Goal: Use online tool/utility: Use online tool/utility

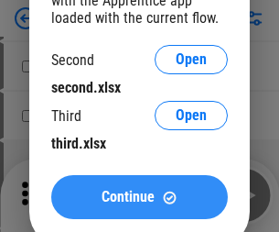
click at [139, 197] on span "Continue" at bounding box center [128, 196] width 53 height 15
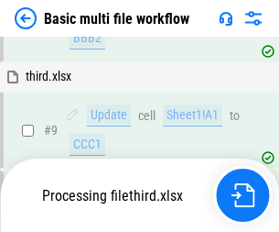
scroll to position [766, 0]
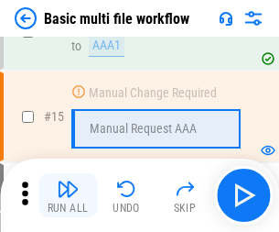
click at [68, 195] on img "button" at bounding box center [68, 189] width 22 height 22
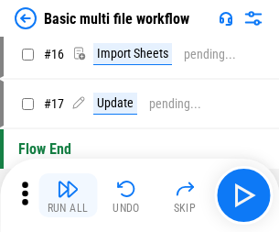
click at [68, 195] on img "button" at bounding box center [68, 189] width 22 height 22
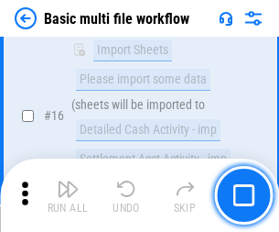
scroll to position [1218, 0]
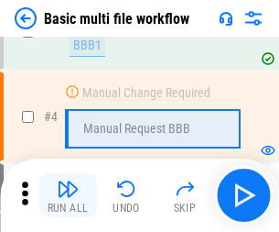
click at [68, 195] on img "button" at bounding box center [68, 189] width 22 height 22
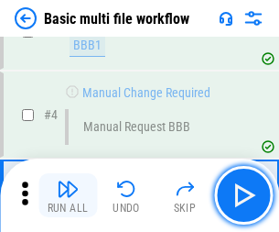
scroll to position [195, 0]
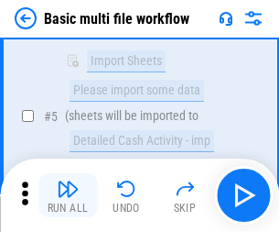
click at [68, 195] on img "button" at bounding box center [68, 189] width 22 height 22
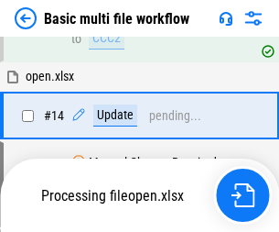
scroll to position [957, 0]
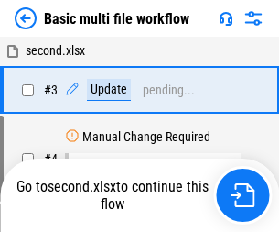
scroll to position [195, 0]
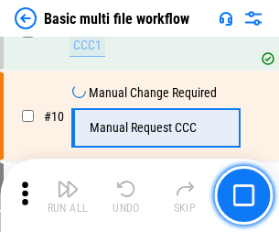
click at [68, 195] on img "button" at bounding box center [68, 189] width 22 height 22
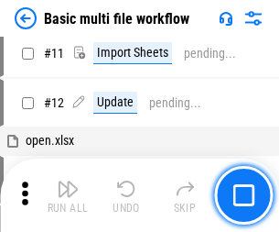
click at [68, 195] on img "button" at bounding box center [68, 189] width 22 height 22
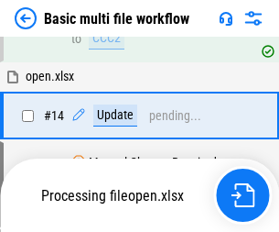
scroll to position [957, 0]
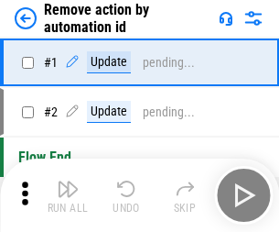
click at [68, 195] on img "button" at bounding box center [68, 189] width 22 height 22
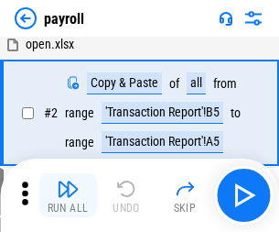
click at [68, 195] on img "button" at bounding box center [68, 189] width 22 height 22
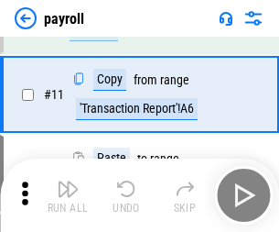
scroll to position [133, 0]
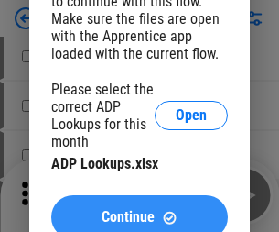
click at [139, 210] on span "Continue" at bounding box center [128, 217] width 53 height 15
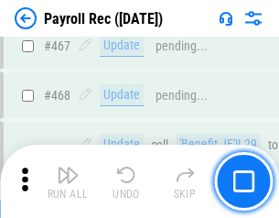
scroll to position [9755, 0]
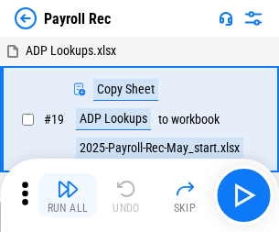
click at [68, 195] on img "button" at bounding box center [68, 189] width 22 height 22
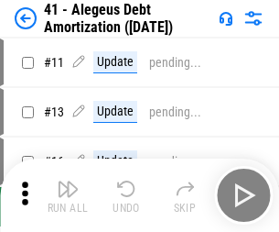
click at [68, 195] on img "button" at bounding box center [68, 189] width 22 height 22
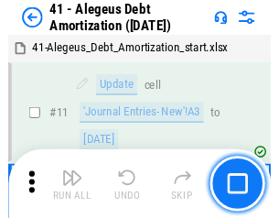
scroll to position [226, 0]
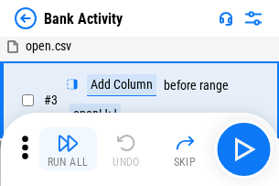
click at [68, 149] on img "button" at bounding box center [68, 143] width 22 height 22
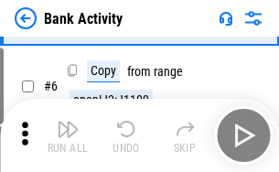
scroll to position [97, 0]
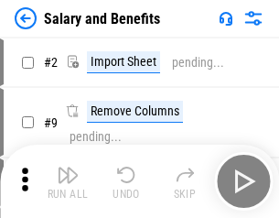
click at [68, 181] on img "button" at bounding box center [68, 175] width 22 height 22
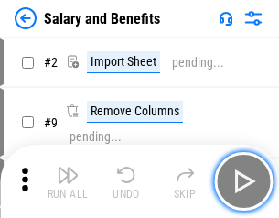
scroll to position [25, 0]
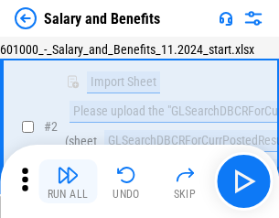
click at [68, 181] on img "button" at bounding box center [68, 175] width 22 height 22
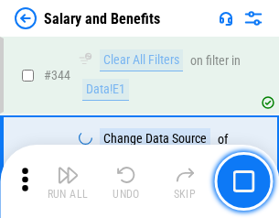
scroll to position [8571, 0]
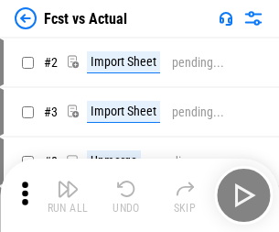
click at [68, 181] on img "button" at bounding box center [68, 189] width 22 height 22
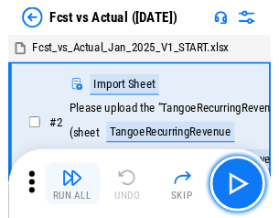
scroll to position [24, 0]
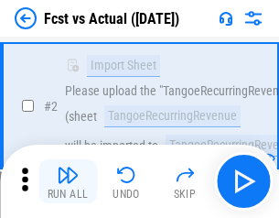
click at [68, 181] on img "button" at bounding box center [68, 175] width 22 height 22
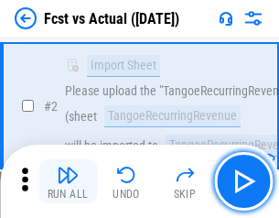
scroll to position [171, 0]
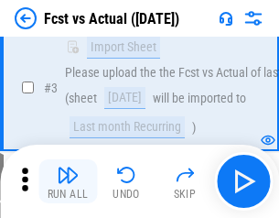
click at [68, 181] on img "button" at bounding box center [68, 175] width 22 height 22
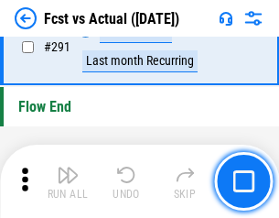
scroll to position [8664, 0]
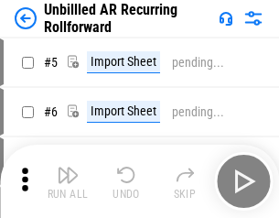
scroll to position [39, 0]
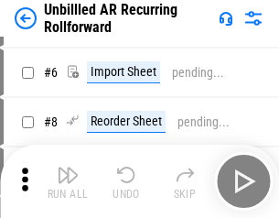
click at [68, 181] on img "button" at bounding box center [68, 175] width 22 height 22
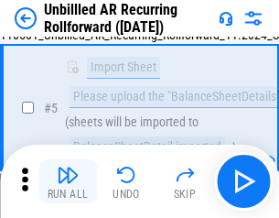
click at [68, 181] on img "button" at bounding box center [68, 175] width 22 height 22
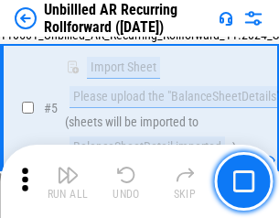
scroll to position [172, 0]
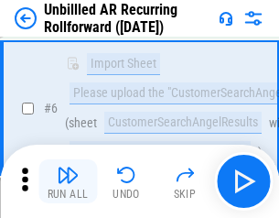
click at [68, 181] on img "button" at bounding box center [68, 175] width 22 height 22
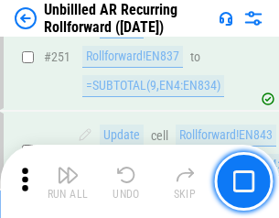
scroll to position [6218, 0]
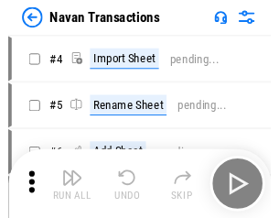
scroll to position [29, 0]
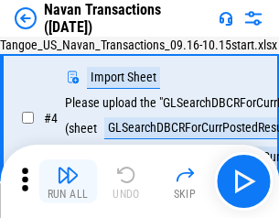
click at [68, 181] on img "button" at bounding box center [68, 175] width 22 height 22
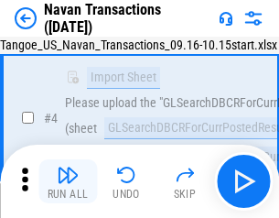
click at [68, 181] on img "button" at bounding box center [68, 175] width 22 height 22
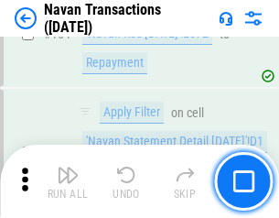
scroll to position [5935, 0]
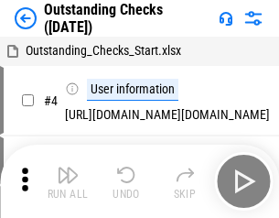
click at [68, 181] on img "button" at bounding box center [68, 175] width 22 height 22
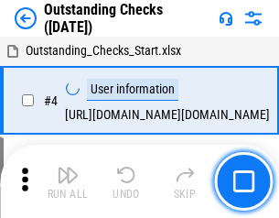
scroll to position [77, 0]
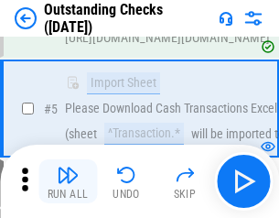
click at [68, 181] on img "button" at bounding box center [68, 175] width 22 height 22
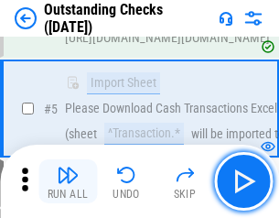
scroll to position [191, 0]
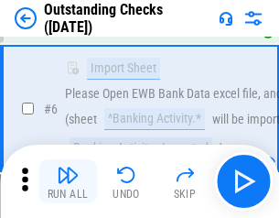
click at [68, 181] on img "button" at bounding box center [68, 175] width 22 height 22
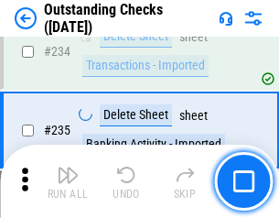
scroll to position [5559, 0]
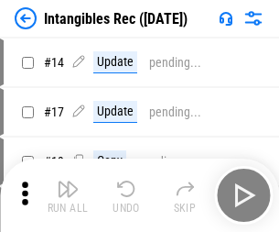
click at [68, 195] on img "button" at bounding box center [68, 189] width 22 height 22
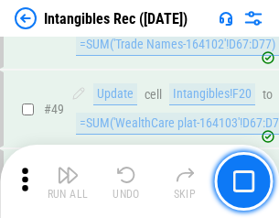
scroll to position [713, 0]
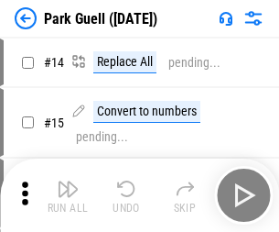
click at [68, 181] on img "button" at bounding box center [68, 189] width 22 height 22
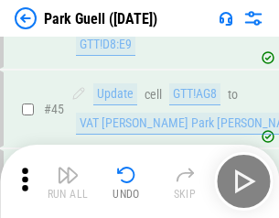
scroll to position [2289, 0]
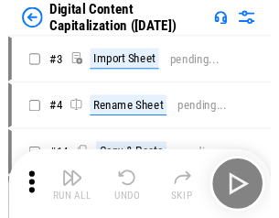
scroll to position [39, 0]
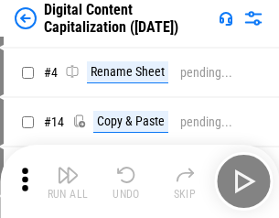
click at [68, 181] on img "button" at bounding box center [68, 175] width 22 height 22
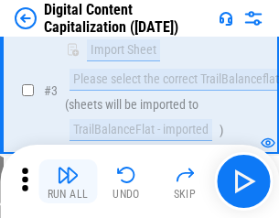
click at [68, 181] on img "button" at bounding box center [68, 175] width 22 height 22
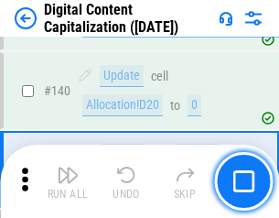
scroll to position [1928, 0]
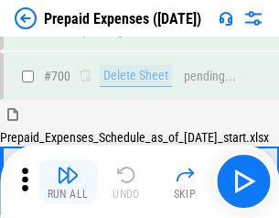
click at [68, 181] on img "button" at bounding box center [68, 175] width 22 height 22
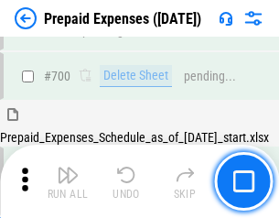
scroll to position [4925, 0]
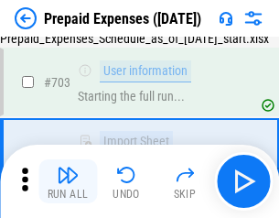
click at [68, 181] on img "button" at bounding box center [68, 175] width 22 height 22
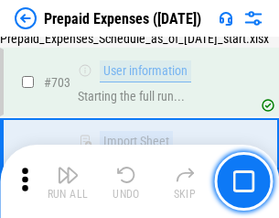
scroll to position [5033, 0]
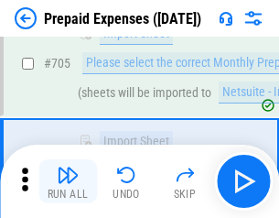
click at [68, 181] on img "button" at bounding box center [68, 175] width 22 height 22
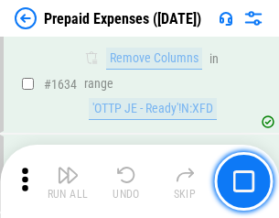
scroll to position [17823, 0]
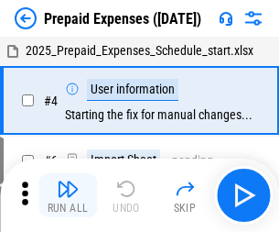
click at [68, 195] on img "button" at bounding box center [68, 189] width 22 height 22
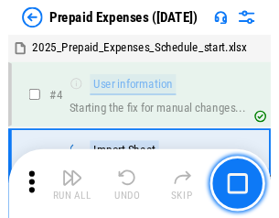
scroll to position [81, 0]
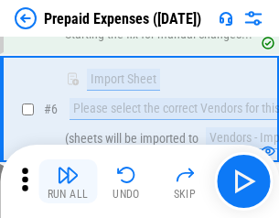
click at [68, 181] on img "button" at bounding box center [68, 175] width 22 height 22
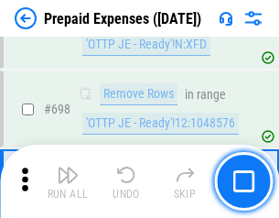
scroll to position [6374, 0]
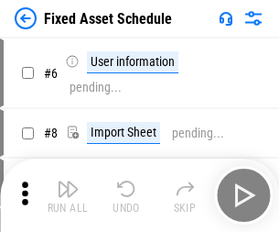
click at [68, 195] on img "button" at bounding box center [68, 189] width 22 height 22
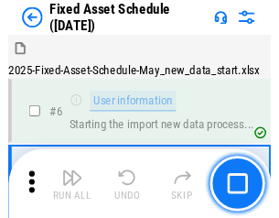
scroll to position [99, 0]
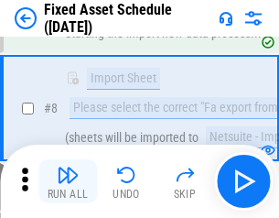
click at [68, 181] on img "button" at bounding box center [68, 175] width 22 height 22
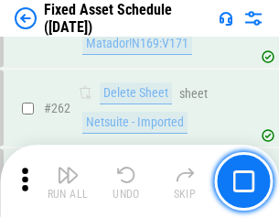
scroll to position [5834, 0]
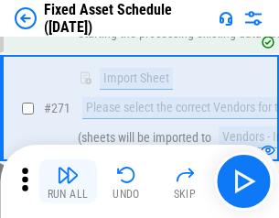
click at [68, 181] on img "button" at bounding box center [68, 175] width 22 height 22
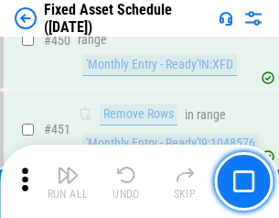
scroll to position [8183, 0]
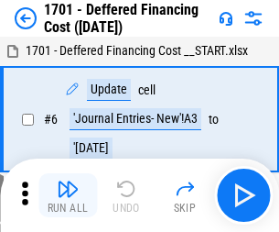
click at [68, 195] on img "button" at bounding box center [68, 189] width 22 height 22
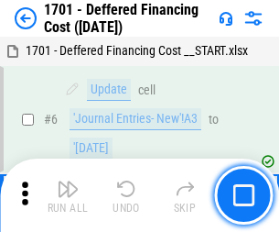
scroll to position [220, 0]
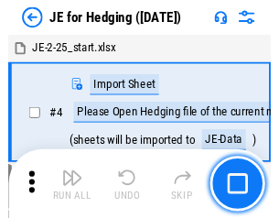
scroll to position [3, 0]
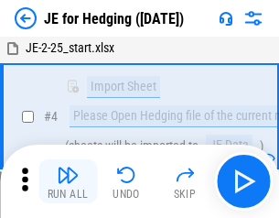
click at [68, 181] on img "button" at bounding box center [68, 175] width 22 height 22
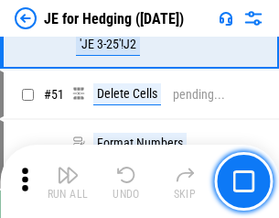
scroll to position [1185, 0]
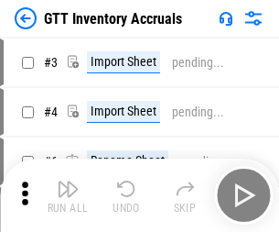
click at [68, 181] on img "button" at bounding box center [68, 189] width 22 height 22
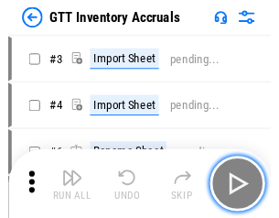
scroll to position [3, 0]
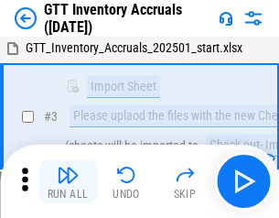
click at [68, 181] on img "button" at bounding box center [68, 175] width 22 height 22
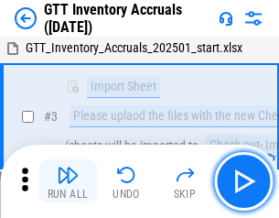
scroll to position [118, 0]
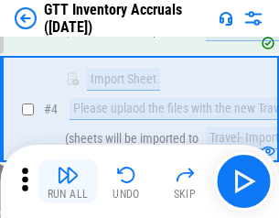
click at [68, 181] on img "button" at bounding box center [68, 175] width 22 height 22
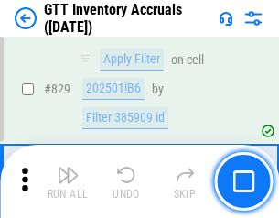
scroll to position [13895, 0]
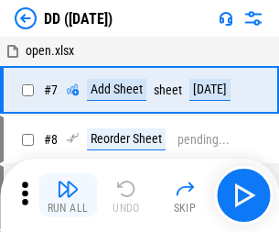
click at [68, 195] on img "button" at bounding box center [68, 189] width 22 height 22
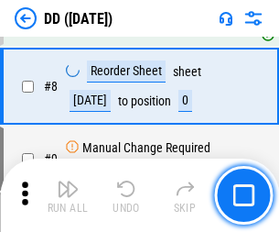
scroll to position [177, 0]
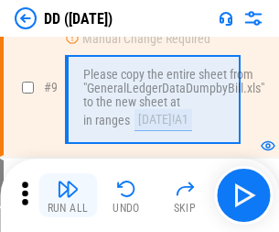
click at [68, 195] on img "button" at bounding box center [68, 189] width 22 height 22
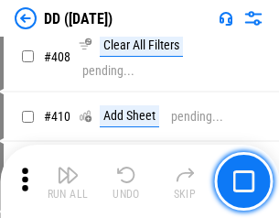
scroll to position [8190, 0]
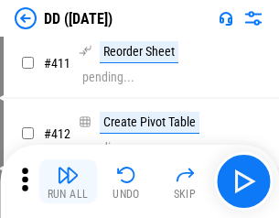
click at [68, 181] on img "button" at bounding box center [68, 175] width 22 height 22
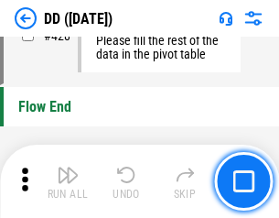
scroll to position [8761, 0]
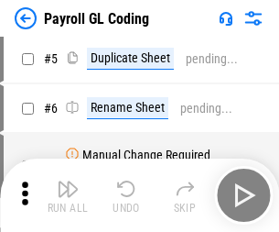
click at [68, 195] on img "button" at bounding box center [68, 189] width 22 height 22
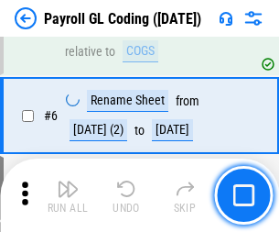
scroll to position [220, 0]
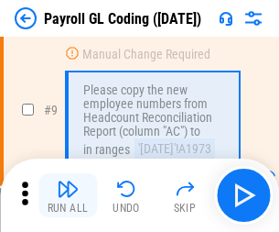
click at [68, 195] on img "button" at bounding box center [68, 189] width 22 height 22
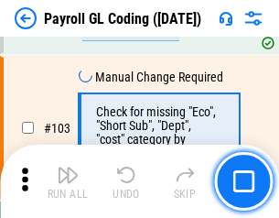
scroll to position [4295, 0]
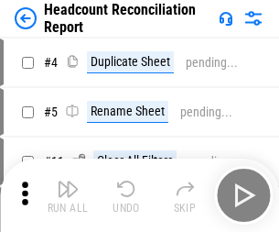
click at [68, 195] on img "button" at bounding box center [68, 189] width 22 height 22
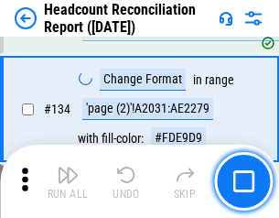
scroll to position [2200, 0]
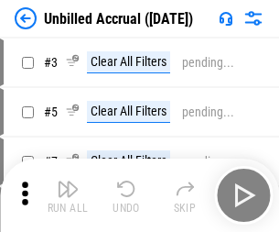
click at [68, 195] on img "button" at bounding box center [68, 189] width 22 height 22
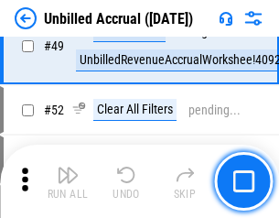
scroll to position [1660, 0]
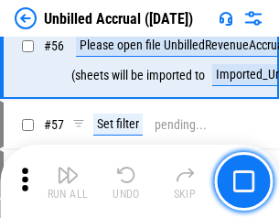
click at [68, 181] on img "button" at bounding box center [68, 175] width 22 height 22
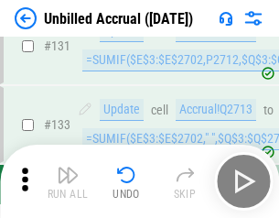
scroll to position [5453, 0]
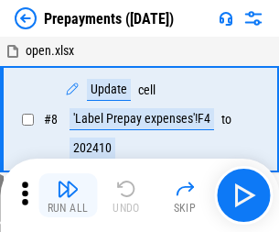
click at [68, 195] on img "button" at bounding box center [68, 189] width 22 height 22
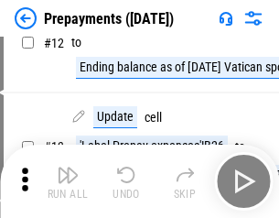
scroll to position [114, 0]
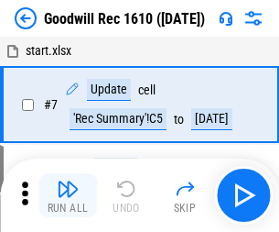
click at [68, 195] on img "button" at bounding box center [68, 189] width 22 height 22
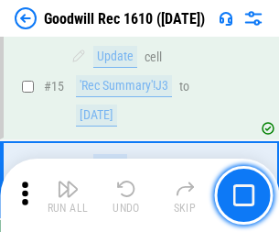
scroll to position [313, 0]
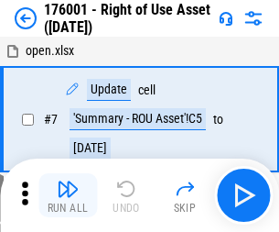
click at [68, 195] on img "button" at bounding box center [68, 189] width 22 height 22
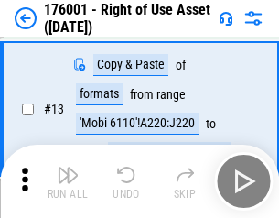
scroll to position [118, 0]
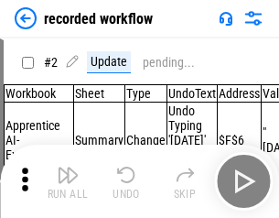
click at [68, 181] on img "button" at bounding box center [68, 175] width 22 height 22
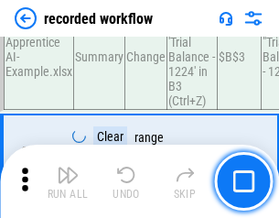
scroll to position [5722, 0]
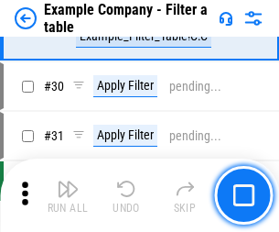
scroll to position [1675, 0]
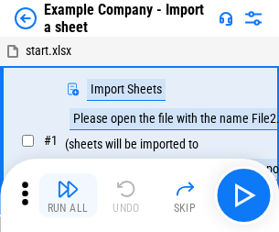
click at [68, 181] on img "button" at bounding box center [68, 189] width 22 height 22
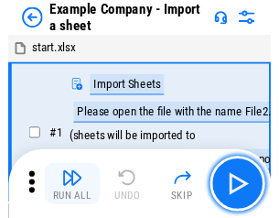
scroll to position [28, 0]
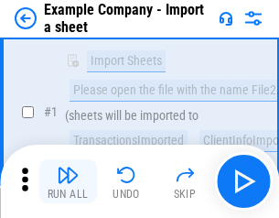
click at [68, 181] on img "button" at bounding box center [68, 175] width 22 height 22
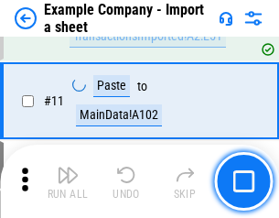
scroll to position [405, 0]
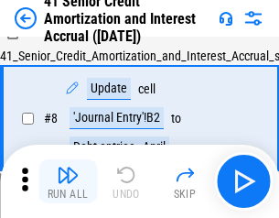
click at [68, 181] on img "button" at bounding box center [68, 175] width 22 height 22
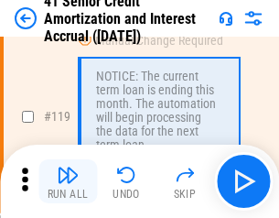
click at [68, 181] on img "button" at bounding box center [68, 175] width 22 height 22
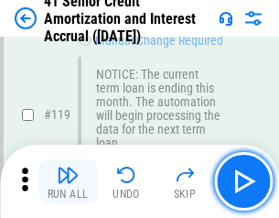
scroll to position [1727, 0]
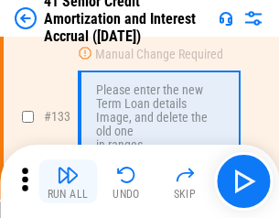
click at [68, 181] on img "button" at bounding box center [68, 175] width 22 height 22
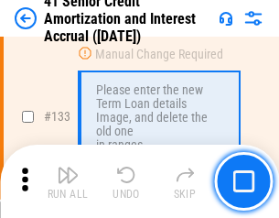
scroll to position [1913, 0]
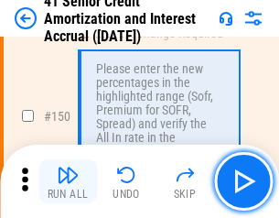
click at [68, 181] on img "button" at bounding box center [68, 175] width 22 height 22
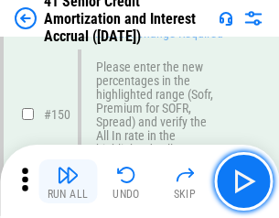
scroll to position [2105, 0]
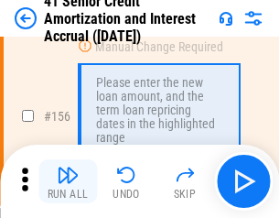
click at [68, 181] on img "button" at bounding box center [68, 175] width 22 height 22
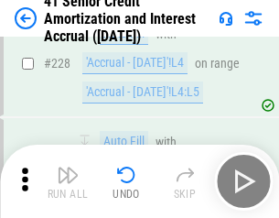
scroll to position [4100, 0]
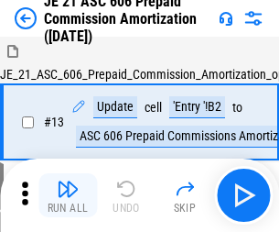
click at [68, 181] on img "button" at bounding box center [68, 189] width 22 height 22
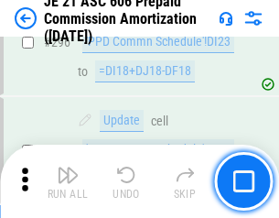
scroll to position [3368, 0]
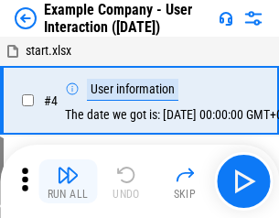
click at [68, 181] on img "button" at bounding box center [68, 175] width 22 height 22
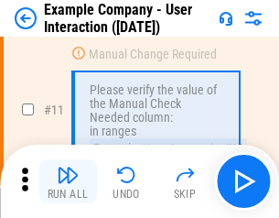
click at [68, 181] on img "button" at bounding box center [68, 175] width 22 height 22
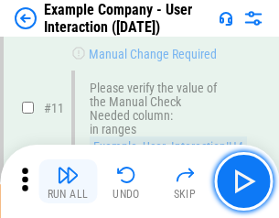
scroll to position [396, 0]
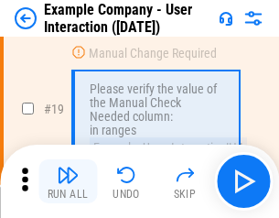
click at [68, 181] on img "button" at bounding box center [68, 175] width 22 height 22
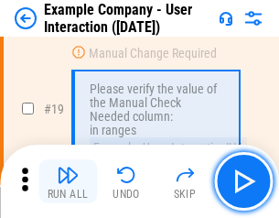
click at [68, 181] on img "button" at bounding box center [68, 175] width 22 height 22
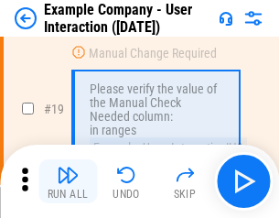
click at [68, 181] on img "button" at bounding box center [68, 175] width 22 height 22
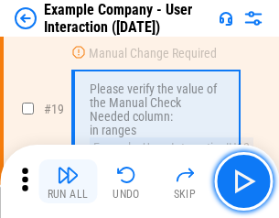
click at [68, 181] on img "button" at bounding box center [68, 175] width 22 height 22
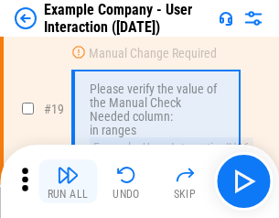
click at [68, 181] on img "button" at bounding box center [68, 175] width 22 height 22
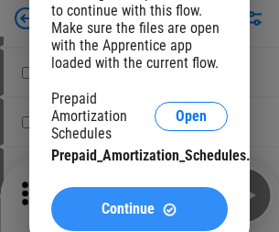
click at [139, 209] on span "Continue" at bounding box center [128, 208] width 53 height 15
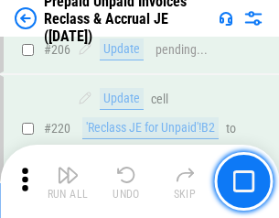
scroll to position [2373, 0]
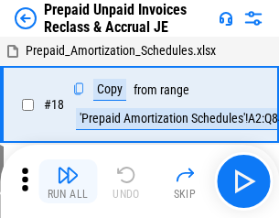
click at [68, 181] on img "button" at bounding box center [68, 175] width 22 height 22
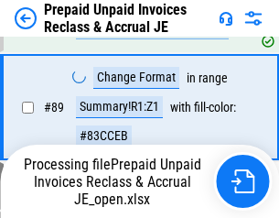
scroll to position [1494, 0]
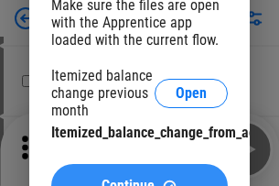
click at [139, 178] on span "Continue" at bounding box center [128, 185] width 53 height 15
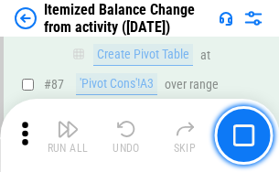
scroll to position [1789, 0]
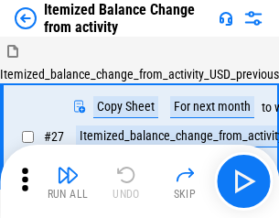
scroll to position [28, 0]
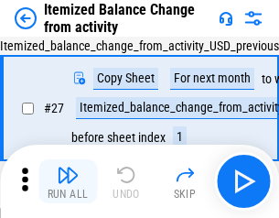
click at [68, 181] on img "button" at bounding box center [68, 175] width 22 height 22
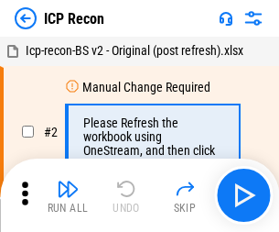
scroll to position [8, 0]
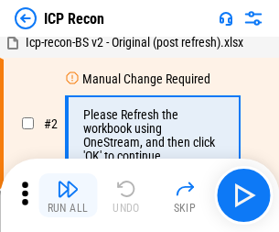
click at [68, 195] on img "button" at bounding box center [68, 189] width 22 height 22
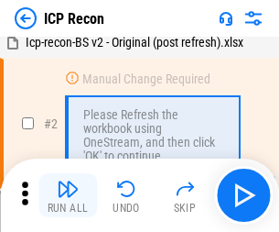
click at [68, 195] on img "button" at bounding box center [68, 189] width 22 height 22
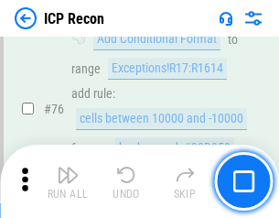
scroll to position [1645, 0]
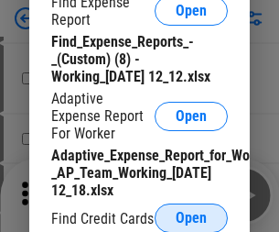
click at [191, 217] on span "Open" at bounding box center [191, 218] width 31 height 15
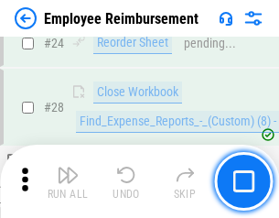
scroll to position [856, 0]
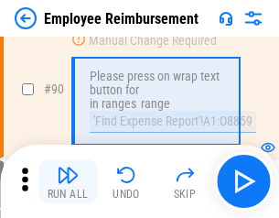
click at [68, 181] on img "button" at bounding box center [68, 175] width 22 height 22
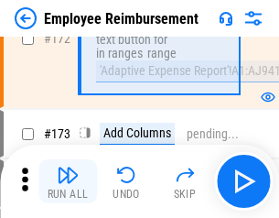
click at [68, 181] on img "button" at bounding box center [68, 175] width 22 height 22
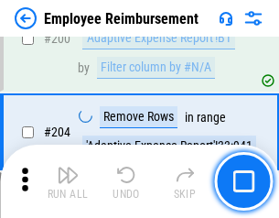
scroll to position [4632, 0]
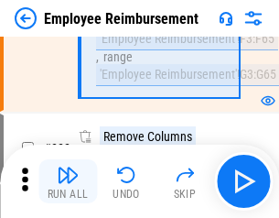
click at [68, 181] on img "button" at bounding box center [68, 175] width 22 height 22
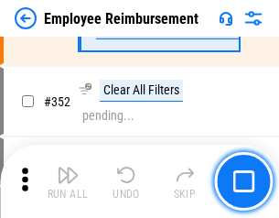
click at [68, 181] on img "button" at bounding box center [68, 175] width 22 height 22
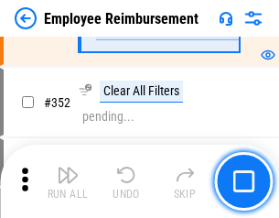
scroll to position [9437, 0]
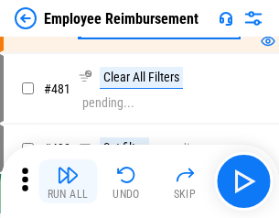
click at [68, 181] on img "button" at bounding box center [68, 175] width 22 height 22
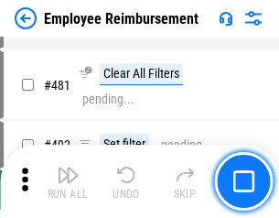
scroll to position [11192, 0]
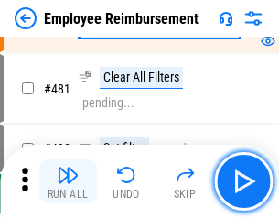
click at [68, 181] on img "button" at bounding box center [68, 175] width 22 height 22
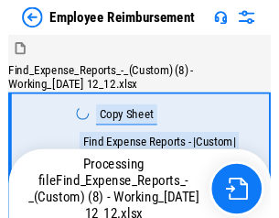
scroll to position [62, 0]
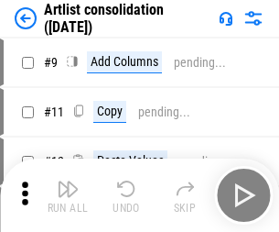
click at [68, 195] on img "button" at bounding box center [68, 189] width 22 height 22
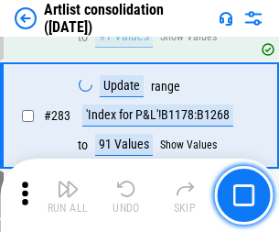
scroll to position [7571, 0]
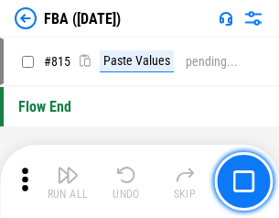
scroll to position [16387, 0]
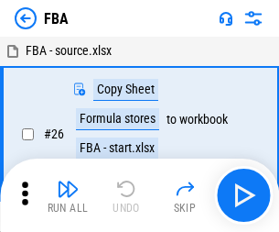
scroll to position [18, 0]
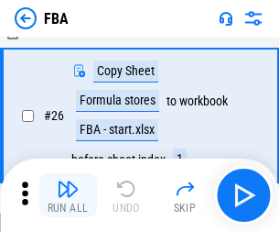
click at [68, 195] on img "button" at bounding box center [68, 189] width 22 height 22
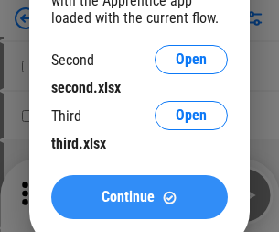
click at [139, 197] on span "Continue" at bounding box center [128, 196] width 53 height 15
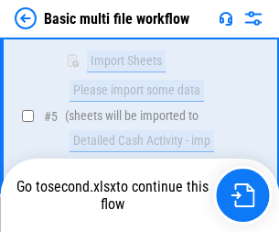
scroll to position [637, 0]
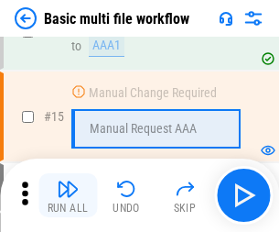
click at [68, 195] on img "button" at bounding box center [68, 189] width 22 height 22
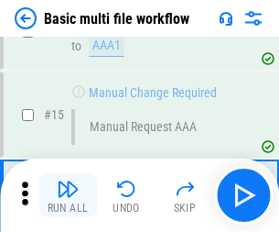
click at [68, 195] on img "button" at bounding box center [68, 189] width 22 height 22
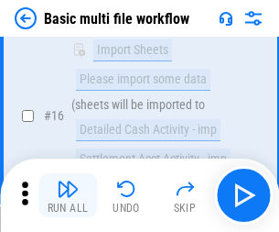
scroll to position [1218, 0]
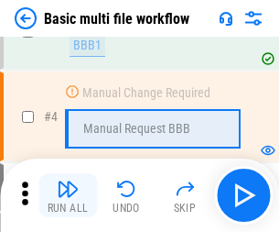
click at [68, 195] on img "button" at bounding box center [68, 189] width 22 height 22
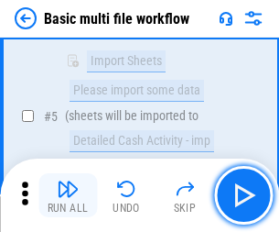
click at [68, 195] on img "button" at bounding box center [68, 189] width 22 height 22
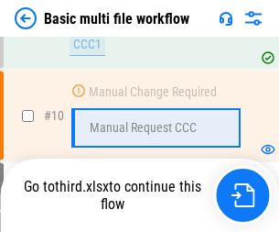
scroll to position [858, 0]
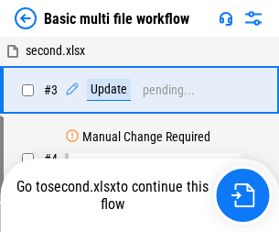
scroll to position [74, 0]
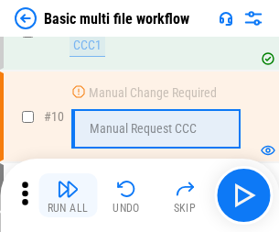
click at [68, 195] on img "button" at bounding box center [68, 189] width 22 height 22
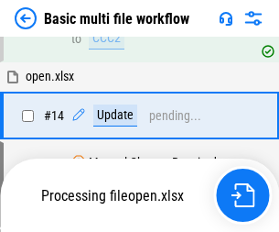
scroll to position [957, 0]
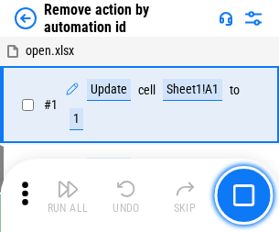
scroll to position [68, 0]
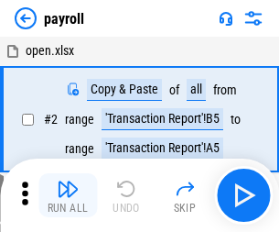
click at [68, 195] on img "button" at bounding box center [68, 189] width 22 height 22
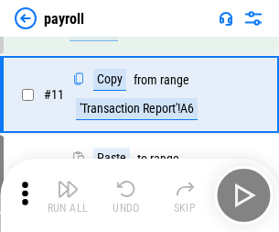
scroll to position [133, 0]
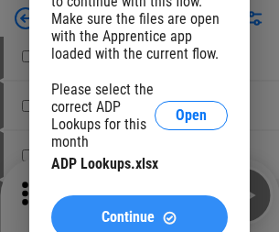
click at [139, 210] on span "Continue" at bounding box center [128, 217] width 53 height 15
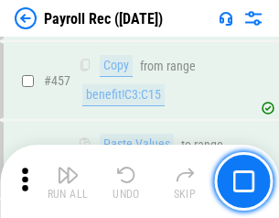
scroll to position [9755, 0]
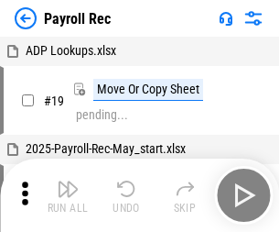
click at [68, 195] on img "button" at bounding box center [68, 189] width 22 height 22
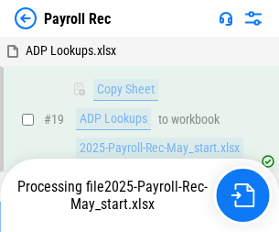
scroll to position [112, 0]
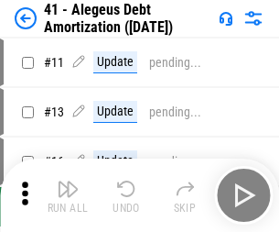
click at [68, 195] on img "button" at bounding box center [68, 189] width 22 height 22
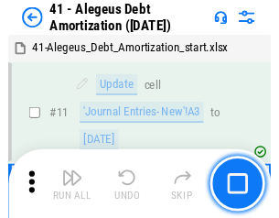
scroll to position [226, 0]
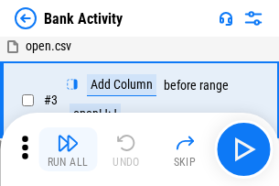
click at [68, 149] on img "button" at bounding box center [68, 143] width 22 height 22
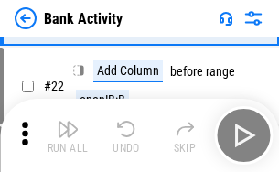
scroll to position [491, 0]
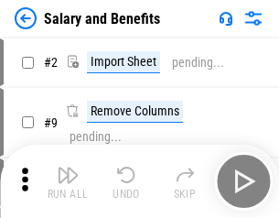
scroll to position [25, 0]
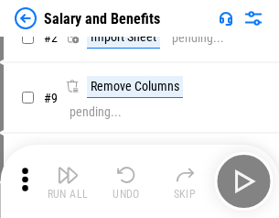
click at [68, 181] on img "button" at bounding box center [68, 175] width 22 height 22
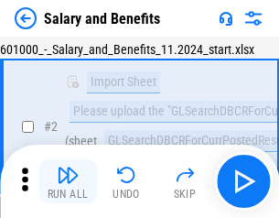
click at [68, 181] on img "button" at bounding box center [68, 175] width 22 height 22
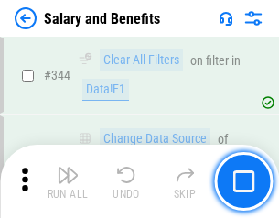
scroll to position [8571, 0]
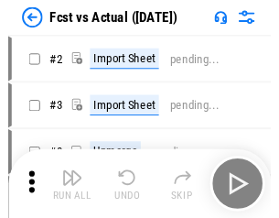
scroll to position [24, 0]
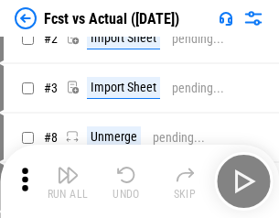
click at [68, 181] on img "button" at bounding box center [68, 175] width 22 height 22
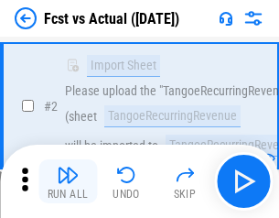
click at [68, 181] on img "button" at bounding box center [68, 175] width 22 height 22
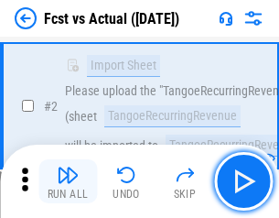
scroll to position [171, 0]
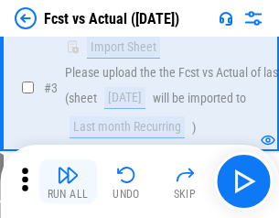
click at [68, 181] on img "button" at bounding box center [68, 175] width 22 height 22
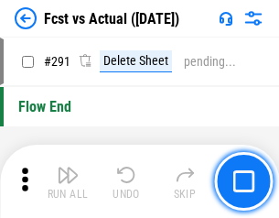
scroll to position [8664, 0]
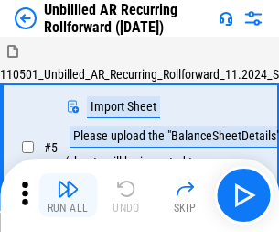
click at [68, 181] on img "button" at bounding box center [68, 189] width 22 height 22
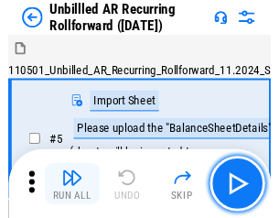
scroll to position [39, 0]
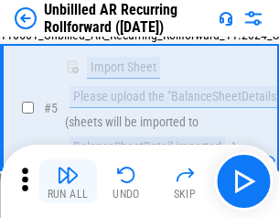
click at [68, 181] on img "button" at bounding box center [68, 175] width 22 height 22
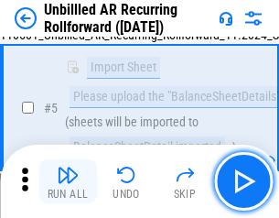
scroll to position [172, 0]
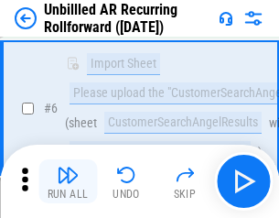
click at [68, 181] on img "button" at bounding box center [68, 175] width 22 height 22
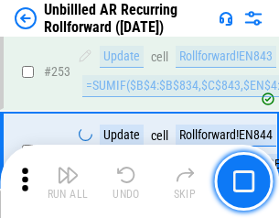
scroll to position [6218, 0]
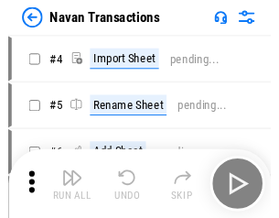
scroll to position [29, 0]
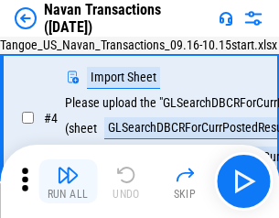
click at [68, 181] on img "button" at bounding box center [68, 175] width 22 height 22
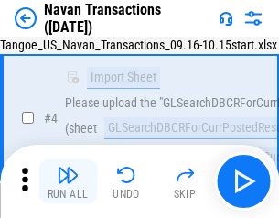
click at [68, 181] on img "button" at bounding box center [68, 175] width 22 height 22
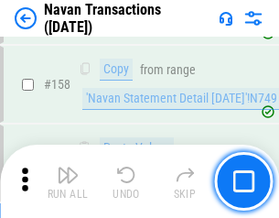
scroll to position [5935, 0]
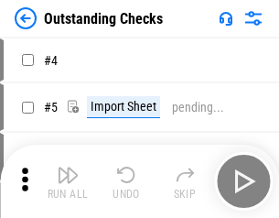
click at [68, 181] on img "button" at bounding box center [68, 175] width 22 height 22
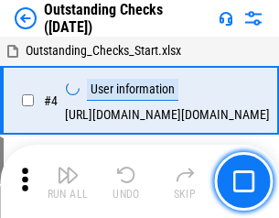
scroll to position [77, 0]
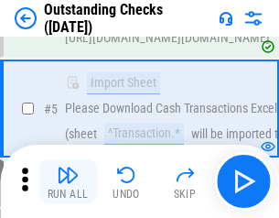
click at [68, 181] on img "button" at bounding box center [68, 175] width 22 height 22
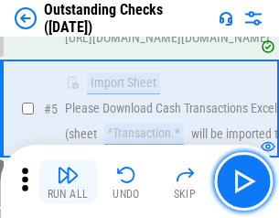
scroll to position [191, 0]
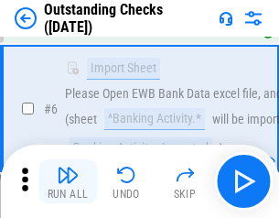
click at [68, 181] on img "button" at bounding box center [68, 175] width 22 height 22
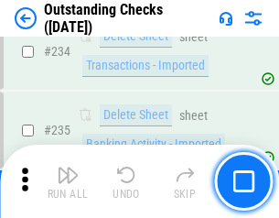
scroll to position [5559, 0]
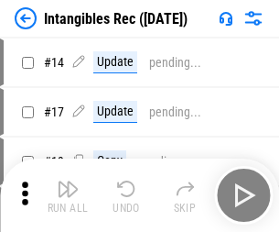
click at [68, 195] on img "button" at bounding box center [68, 189] width 22 height 22
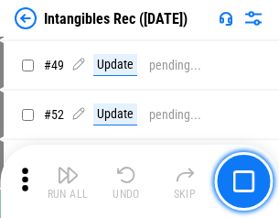
scroll to position [713, 0]
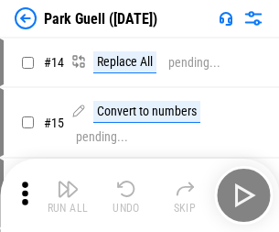
click at [68, 181] on img "button" at bounding box center [68, 189] width 22 height 22
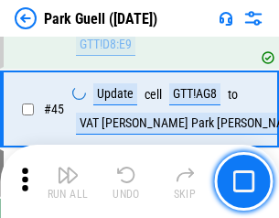
scroll to position [2289, 0]
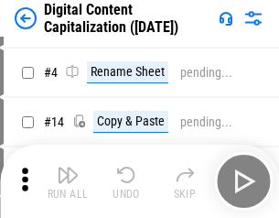
click at [68, 181] on img "button" at bounding box center [68, 175] width 22 height 22
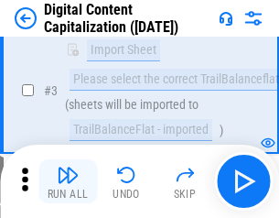
click at [68, 181] on img "button" at bounding box center [68, 175] width 22 height 22
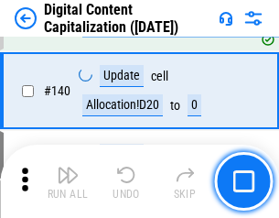
scroll to position [1928, 0]
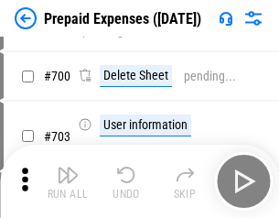
click at [68, 181] on img "button" at bounding box center [68, 175] width 22 height 22
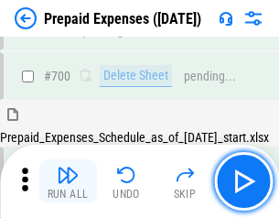
scroll to position [4925, 0]
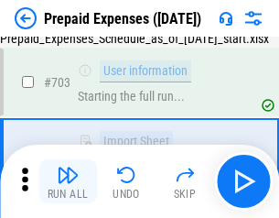
click at [68, 181] on img "button" at bounding box center [68, 175] width 22 height 22
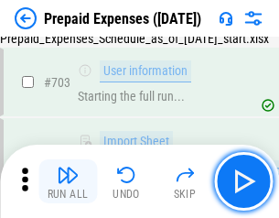
scroll to position [5033, 0]
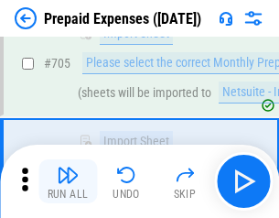
click at [68, 181] on img "button" at bounding box center [68, 175] width 22 height 22
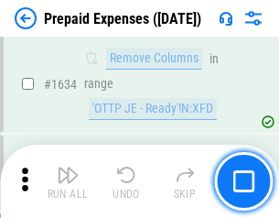
scroll to position [17823, 0]
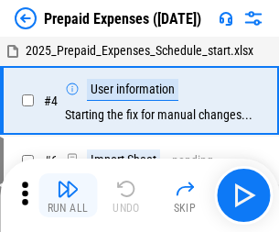
click at [68, 195] on img "button" at bounding box center [68, 189] width 22 height 22
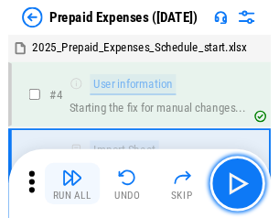
scroll to position [81, 0]
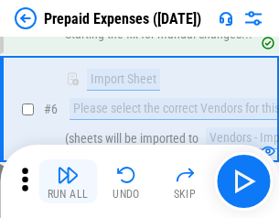
click at [68, 181] on img "button" at bounding box center [68, 175] width 22 height 22
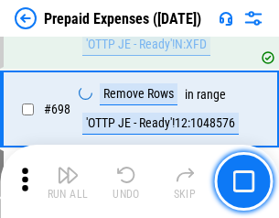
scroll to position [6374, 0]
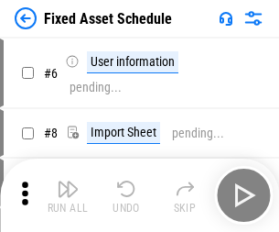
click at [68, 195] on img "button" at bounding box center [68, 189] width 22 height 22
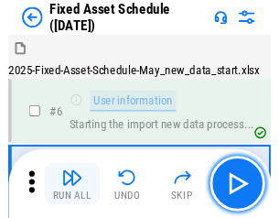
scroll to position [99, 0]
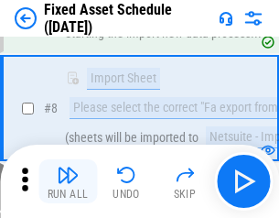
click at [68, 181] on img "button" at bounding box center [68, 175] width 22 height 22
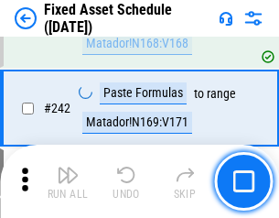
scroll to position [5670, 0]
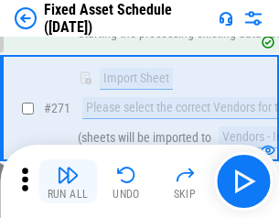
click at [68, 181] on img "button" at bounding box center [68, 175] width 22 height 22
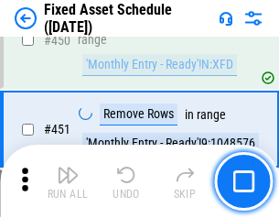
scroll to position [8183, 0]
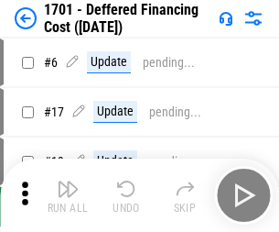
click at [68, 195] on img "button" at bounding box center [68, 189] width 22 height 22
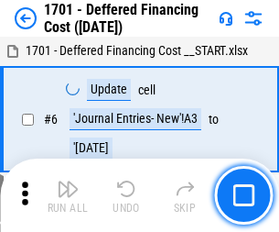
scroll to position [220, 0]
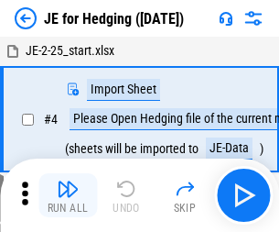
click at [68, 181] on img "button" at bounding box center [68, 189] width 22 height 22
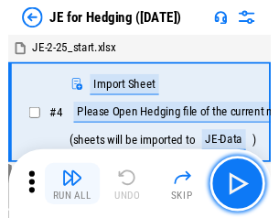
scroll to position [3, 0]
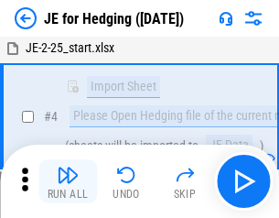
click at [68, 181] on img "button" at bounding box center [68, 175] width 22 height 22
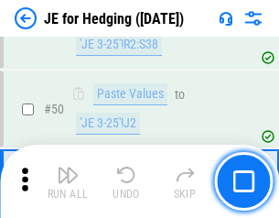
scroll to position [1185, 0]
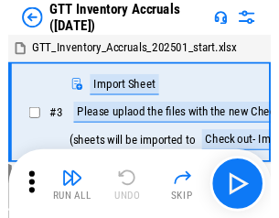
scroll to position [3, 0]
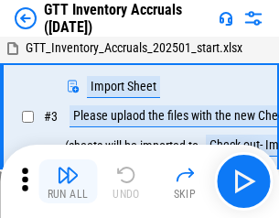
click at [68, 181] on img "button" at bounding box center [68, 175] width 22 height 22
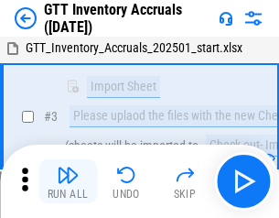
click at [68, 181] on img "button" at bounding box center [68, 175] width 22 height 22
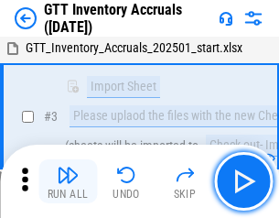
scroll to position [118, 0]
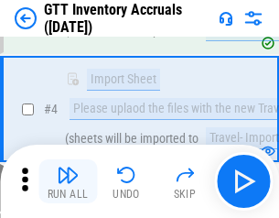
click at [68, 181] on img "button" at bounding box center [68, 175] width 22 height 22
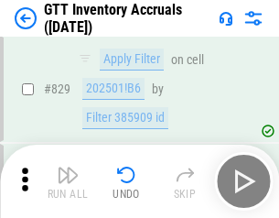
scroll to position [13895, 0]
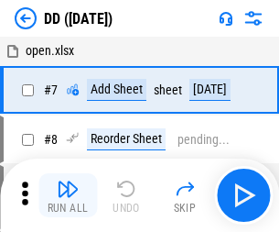
click at [68, 195] on img "button" at bounding box center [68, 189] width 22 height 22
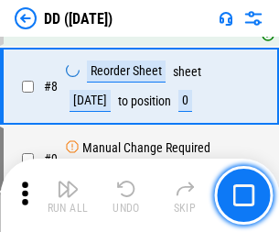
scroll to position [177, 0]
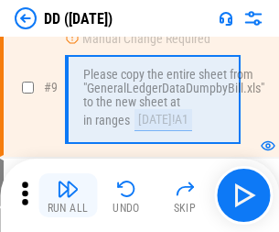
click at [68, 195] on img "button" at bounding box center [68, 189] width 22 height 22
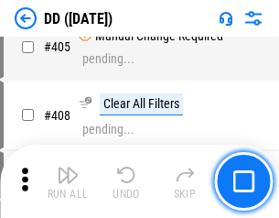
scroll to position [8190, 0]
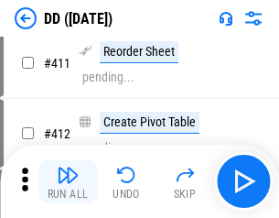
click at [68, 181] on img "button" at bounding box center [68, 175] width 22 height 22
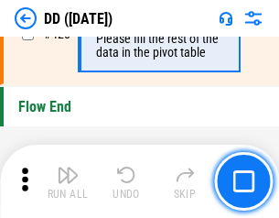
scroll to position [8761, 0]
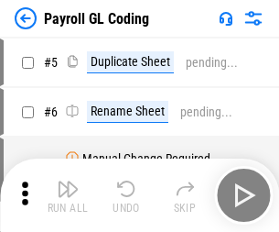
click at [68, 195] on img "button" at bounding box center [68, 189] width 22 height 22
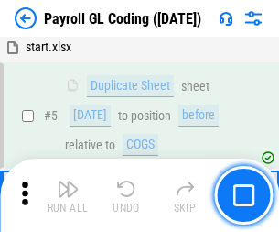
scroll to position [220, 0]
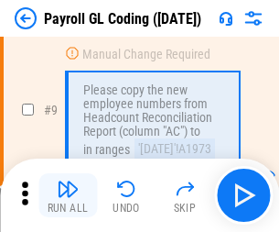
click at [68, 195] on img "button" at bounding box center [68, 189] width 22 height 22
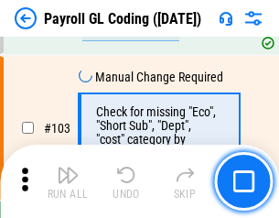
scroll to position [4295, 0]
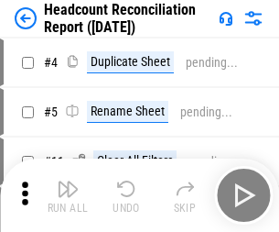
click at [68, 195] on img "button" at bounding box center [68, 189] width 22 height 22
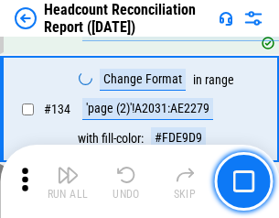
scroll to position [2200, 0]
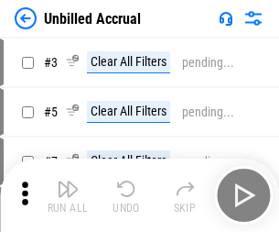
click at [68, 195] on img "button" at bounding box center [68, 189] width 22 height 22
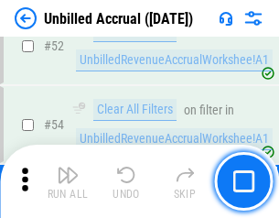
scroll to position [1911, 0]
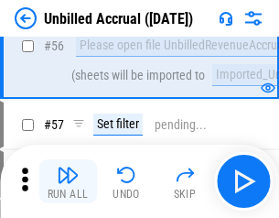
click at [68, 181] on img "button" at bounding box center [68, 175] width 22 height 22
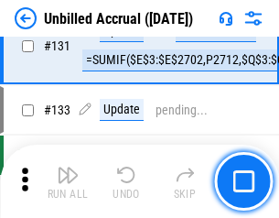
scroll to position [5453, 0]
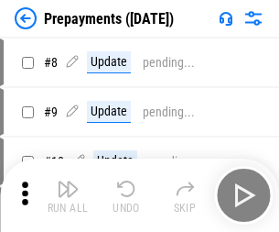
click at [68, 195] on img "button" at bounding box center [68, 189] width 22 height 22
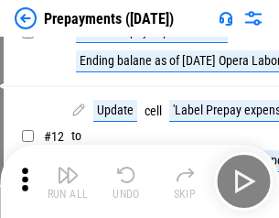
scroll to position [114, 0]
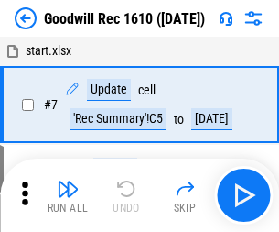
scroll to position [313, 0]
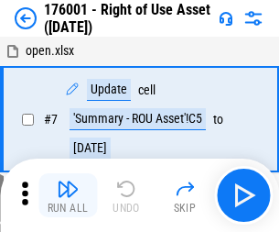
click at [68, 195] on img "button" at bounding box center [68, 189] width 22 height 22
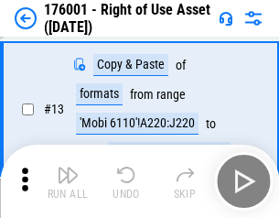
scroll to position [118, 0]
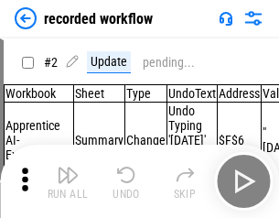
click at [68, 181] on img "button" at bounding box center [68, 175] width 22 height 22
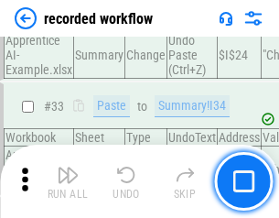
scroll to position [5722, 0]
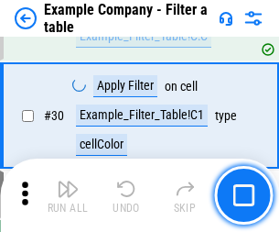
scroll to position [1675, 0]
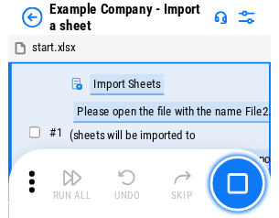
scroll to position [28, 0]
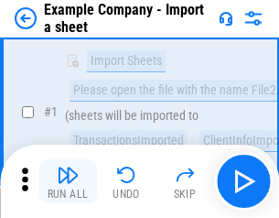
click at [68, 181] on img "button" at bounding box center [68, 175] width 22 height 22
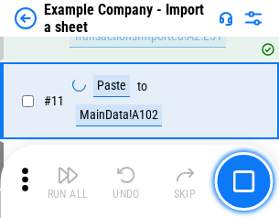
scroll to position [405, 0]
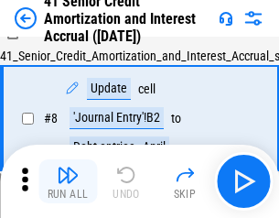
click at [68, 181] on img "button" at bounding box center [68, 175] width 22 height 22
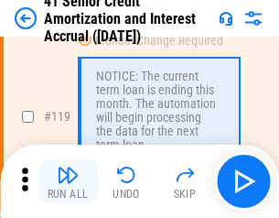
click at [68, 181] on img "button" at bounding box center [68, 175] width 22 height 22
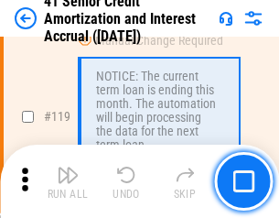
scroll to position [1727, 0]
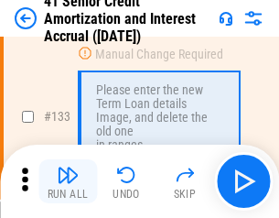
click at [68, 181] on img "button" at bounding box center [68, 175] width 22 height 22
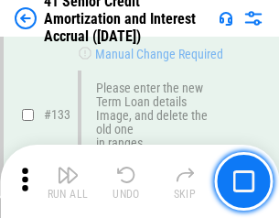
scroll to position [1913, 0]
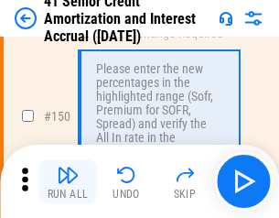
click at [68, 181] on img "button" at bounding box center [68, 175] width 22 height 22
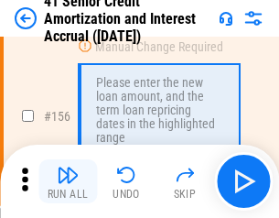
click at [68, 181] on img "button" at bounding box center [68, 175] width 22 height 22
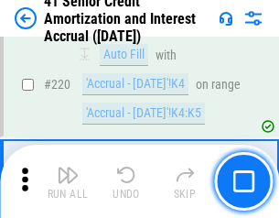
scroll to position [4100, 0]
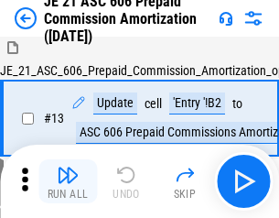
click at [68, 181] on img "button" at bounding box center [68, 175] width 22 height 22
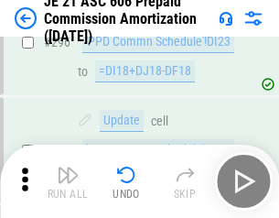
scroll to position [3368, 0]
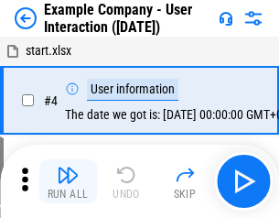
click at [68, 181] on img "button" at bounding box center [68, 175] width 22 height 22
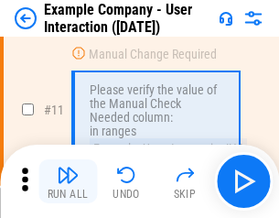
click at [68, 181] on img "button" at bounding box center [68, 175] width 22 height 22
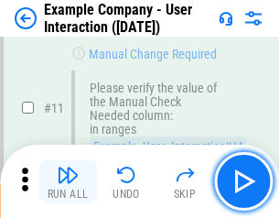
scroll to position [396, 0]
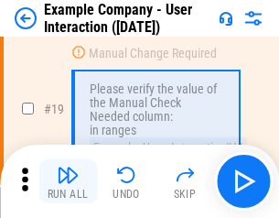
click at [68, 181] on img "button" at bounding box center [68, 175] width 22 height 22
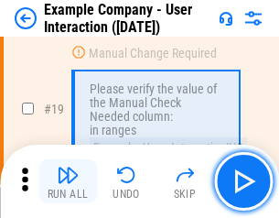
click at [68, 181] on img "button" at bounding box center [68, 175] width 22 height 22
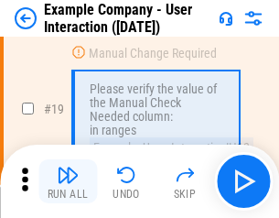
click at [68, 181] on img "button" at bounding box center [68, 175] width 22 height 22
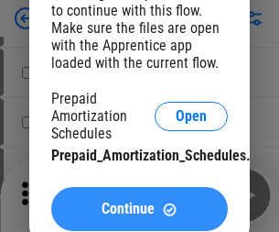
click at [139, 209] on span "Continue" at bounding box center [128, 208] width 53 height 15
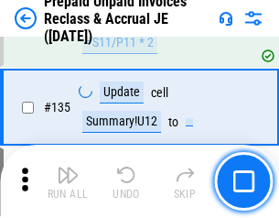
scroll to position [2373, 0]
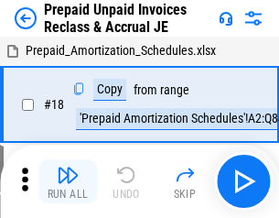
click at [68, 181] on img "button" at bounding box center [68, 175] width 22 height 22
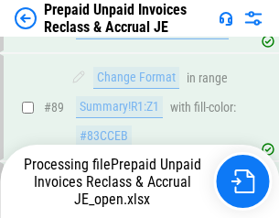
scroll to position [1307, 0]
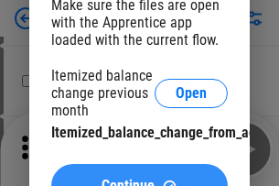
click at [139, 178] on span "Continue" at bounding box center [128, 185] width 53 height 15
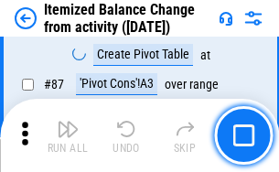
scroll to position [1789, 0]
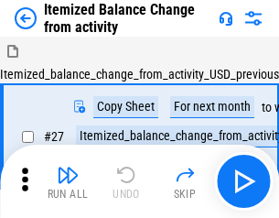
scroll to position [28, 0]
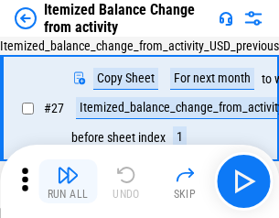
click at [68, 181] on img "button" at bounding box center [68, 175] width 22 height 22
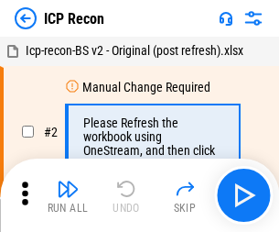
scroll to position [8, 0]
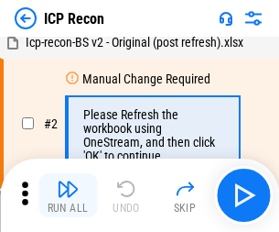
click at [68, 195] on img "button" at bounding box center [68, 189] width 22 height 22
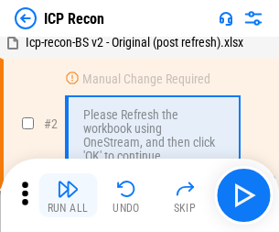
click at [68, 195] on img "button" at bounding box center [68, 189] width 22 height 22
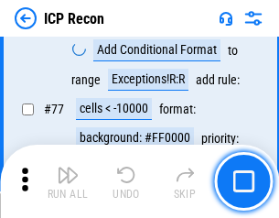
scroll to position [1645, 0]
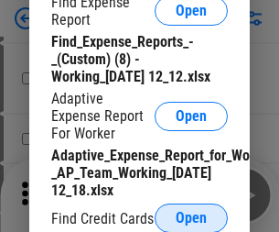
click at [191, 217] on span "Open" at bounding box center [191, 218] width 31 height 15
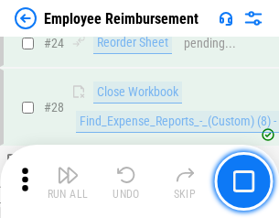
scroll to position [856, 0]
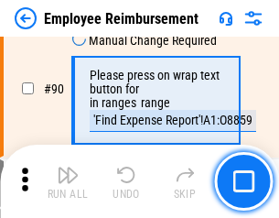
click at [68, 181] on img "button" at bounding box center [68, 175] width 22 height 22
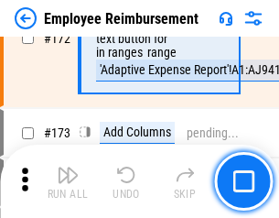
click at [68, 181] on img "button" at bounding box center [68, 175] width 22 height 22
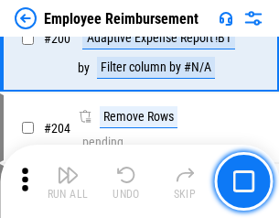
scroll to position [4632, 0]
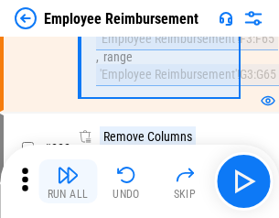
click at [68, 181] on img "button" at bounding box center [68, 175] width 22 height 22
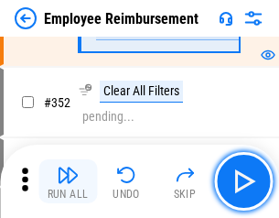
click at [68, 181] on img "button" at bounding box center [68, 175] width 22 height 22
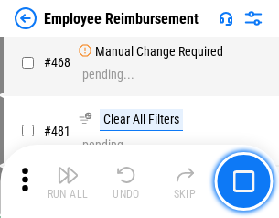
scroll to position [11192, 0]
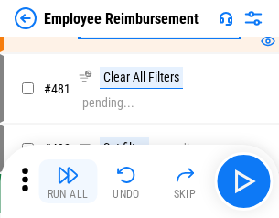
click at [68, 181] on img "button" at bounding box center [68, 175] width 22 height 22
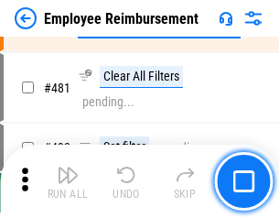
click at [68, 181] on img "button" at bounding box center [68, 175] width 22 height 22
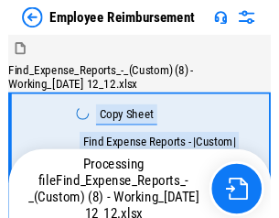
scroll to position [62, 0]
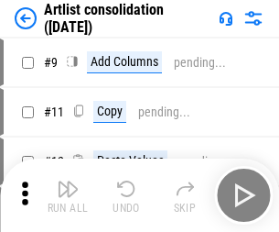
click at [68, 195] on img "button" at bounding box center [68, 189] width 22 height 22
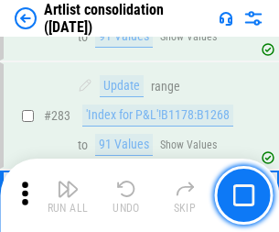
scroll to position [7571, 0]
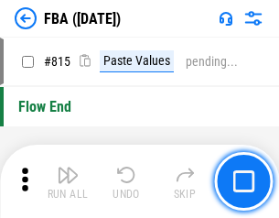
scroll to position [16387, 0]
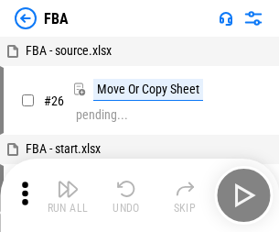
scroll to position [18, 0]
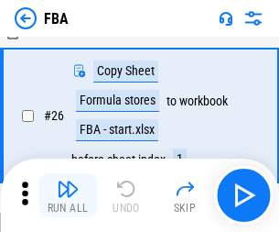
click at [68, 195] on img "button" at bounding box center [68, 189] width 22 height 22
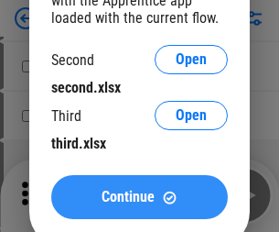
click at [139, 197] on span "Continue" at bounding box center [128, 196] width 53 height 15
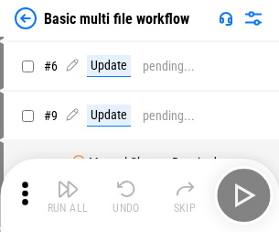
scroll to position [0, 0]
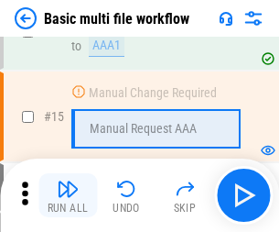
click at [68, 195] on img "button" at bounding box center [68, 189] width 22 height 22
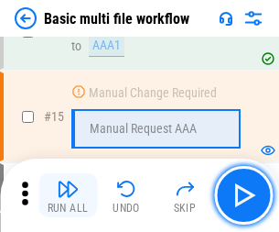
scroll to position [1218, 0]
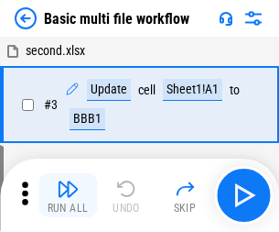
click at [68, 195] on img "button" at bounding box center [68, 189] width 22 height 22
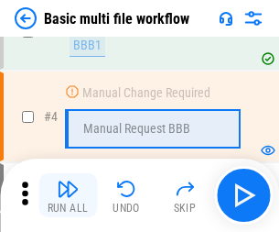
click at [68, 195] on img "button" at bounding box center [68, 189] width 22 height 22
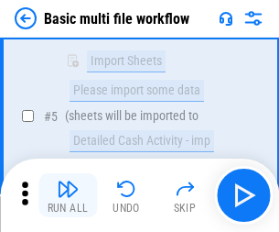
click at [68, 195] on img "button" at bounding box center [68, 189] width 22 height 22
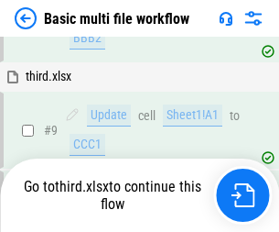
scroll to position [637, 0]
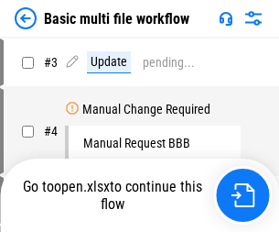
scroll to position [74, 0]
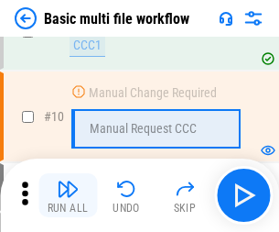
click at [68, 195] on img "button" at bounding box center [68, 189] width 22 height 22
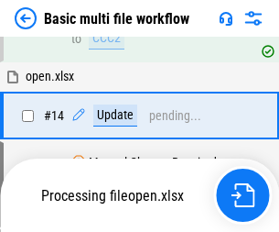
scroll to position [957, 0]
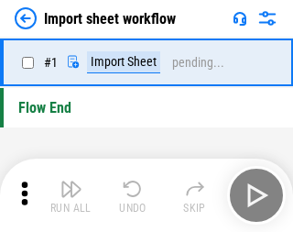
click at [68, 195] on img "button" at bounding box center [71, 189] width 22 height 22
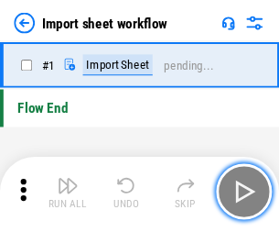
scroll to position [6, 0]
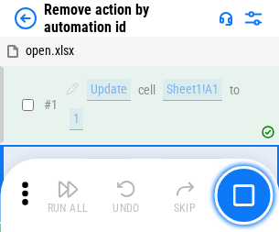
scroll to position [68, 0]
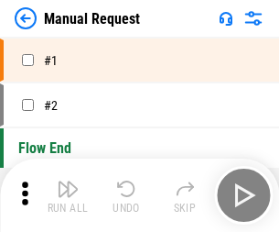
click at [68, 195] on img "button" at bounding box center [68, 189] width 22 height 22
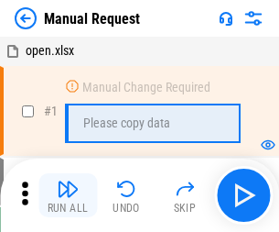
click at [68, 195] on img "button" at bounding box center [68, 189] width 22 height 22
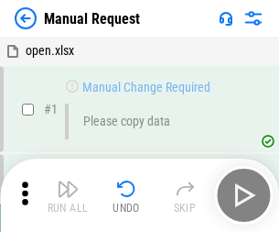
scroll to position [62, 0]
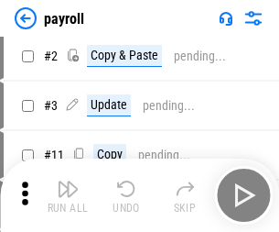
click at [68, 195] on img "button" at bounding box center [68, 189] width 22 height 22
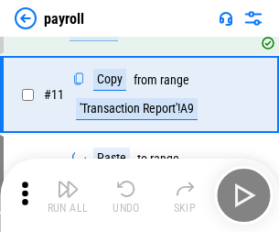
scroll to position [133, 0]
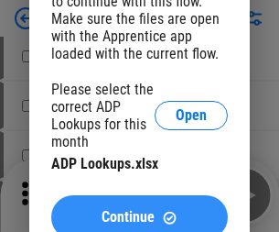
click at [139, 210] on span "Continue" at bounding box center [128, 217] width 53 height 15
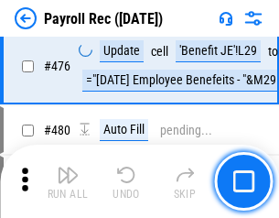
scroll to position [9755, 0]
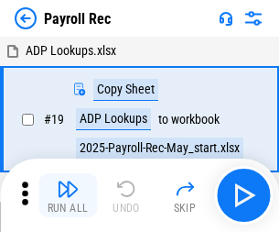
click at [68, 195] on img "button" at bounding box center [68, 189] width 22 height 22
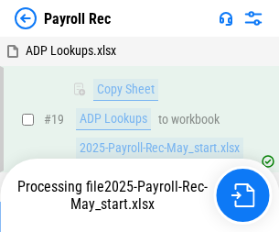
scroll to position [112, 0]
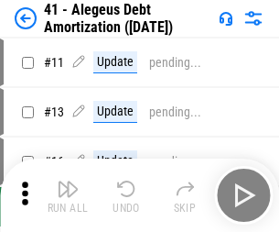
click at [68, 195] on img "button" at bounding box center [68, 189] width 22 height 22
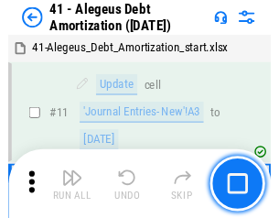
scroll to position [226, 0]
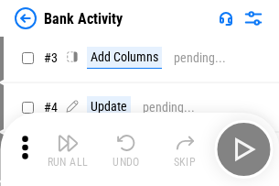
click at [68, 149] on img "button" at bounding box center [68, 143] width 22 height 22
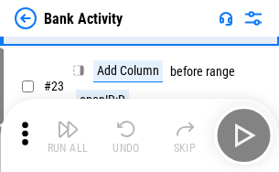
scroll to position [491, 0]
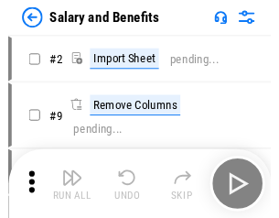
scroll to position [25, 0]
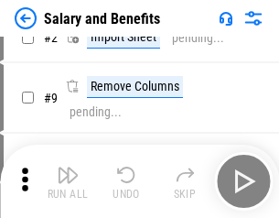
click at [68, 181] on img "button" at bounding box center [68, 175] width 22 height 22
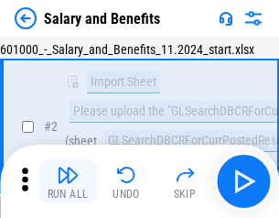
click at [68, 181] on img "button" at bounding box center [68, 175] width 22 height 22
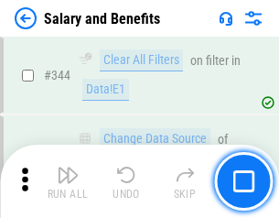
scroll to position [8571, 0]
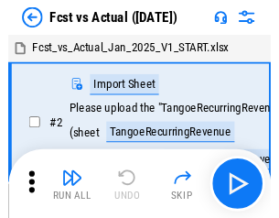
scroll to position [24, 0]
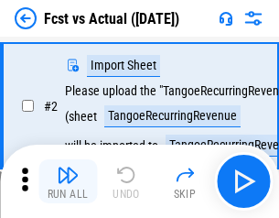
click at [68, 181] on img "button" at bounding box center [68, 175] width 22 height 22
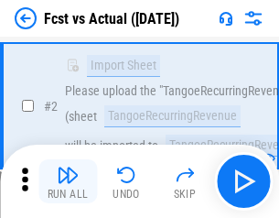
click at [68, 181] on img "button" at bounding box center [68, 175] width 22 height 22
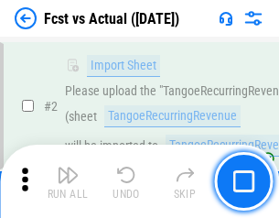
scroll to position [171, 0]
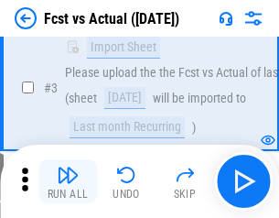
click at [68, 181] on img "button" at bounding box center [68, 175] width 22 height 22
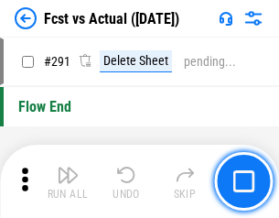
scroll to position [8664, 0]
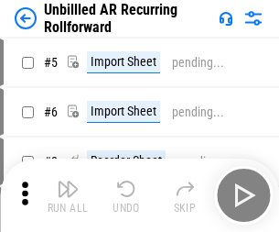
click at [68, 181] on img "button" at bounding box center [68, 189] width 22 height 22
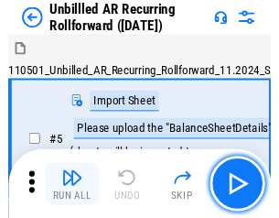
scroll to position [39, 0]
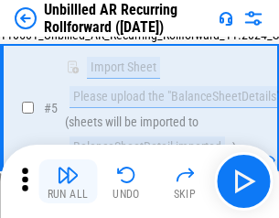
click at [68, 181] on img "button" at bounding box center [68, 175] width 22 height 22
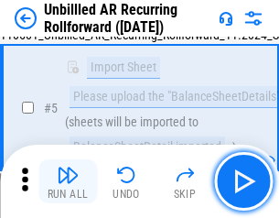
scroll to position [172, 0]
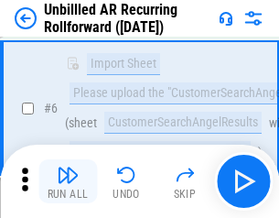
click at [68, 181] on img "button" at bounding box center [68, 175] width 22 height 22
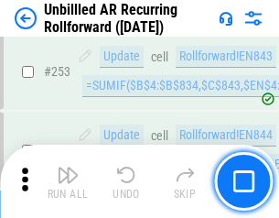
scroll to position [6218, 0]
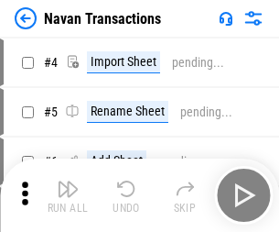
click at [68, 181] on img "button" at bounding box center [68, 189] width 22 height 22
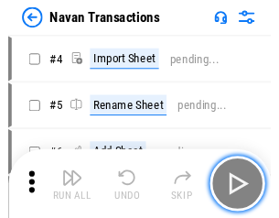
scroll to position [29, 0]
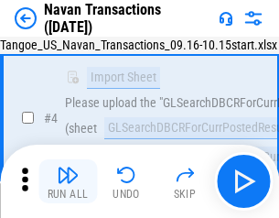
click at [68, 181] on img "button" at bounding box center [68, 175] width 22 height 22
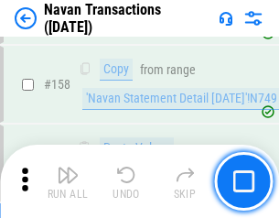
scroll to position [5935, 0]
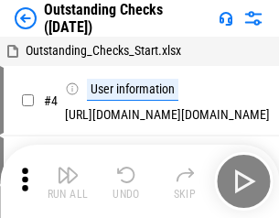
click at [68, 181] on img "button" at bounding box center [68, 175] width 22 height 22
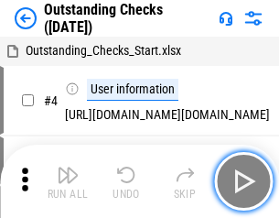
scroll to position [77, 0]
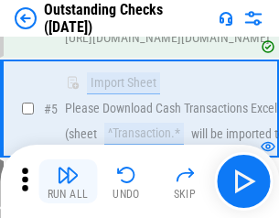
click at [68, 181] on img "button" at bounding box center [68, 175] width 22 height 22
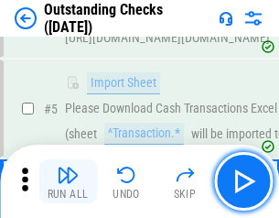
scroll to position [191, 0]
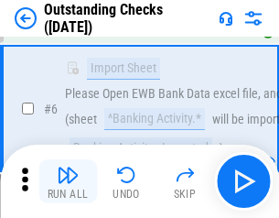
click at [68, 181] on img "button" at bounding box center [68, 175] width 22 height 22
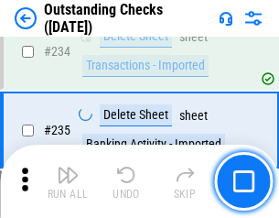
scroll to position [5559, 0]
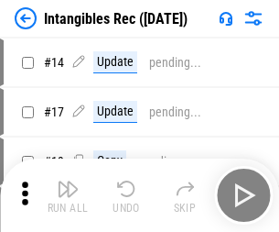
click at [68, 195] on img "button" at bounding box center [68, 189] width 22 height 22
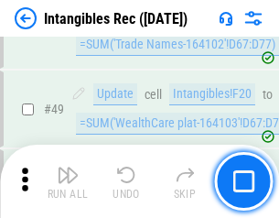
scroll to position [713, 0]
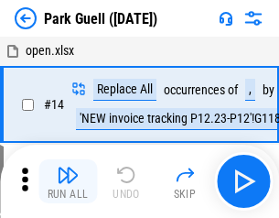
click at [68, 181] on img "button" at bounding box center [68, 175] width 22 height 22
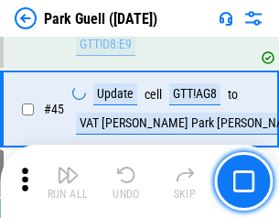
scroll to position [2289, 0]
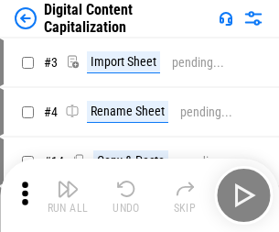
click at [68, 181] on img "button" at bounding box center [68, 189] width 22 height 22
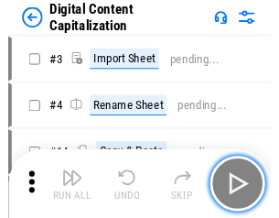
scroll to position [39, 0]
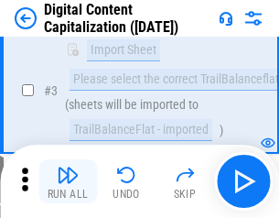
click at [68, 181] on img "button" at bounding box center [68, 175] width 22 height 22
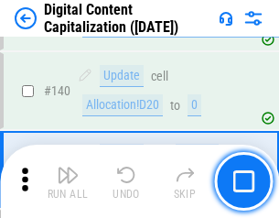
scroll to position [1928, 0]
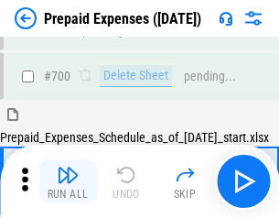
click at [68, 181] on img "button" at bounding box center [68, 175] width 22 height 22
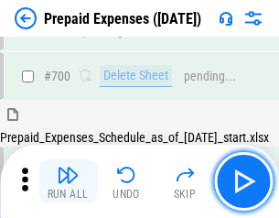
scroll to position [4925, 0]
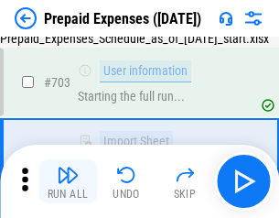
click at [68, 181] on img "button" at bounding box center [68, 175] width 22 height 22
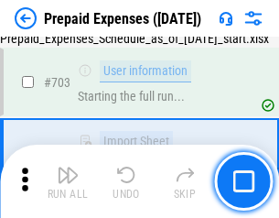
scroll to position [5033, 0]
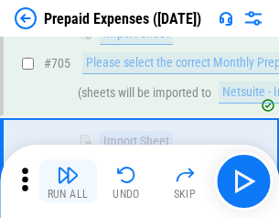
click at [68, 181] on img "button" at bounding box center [68, 175] width 22 height 22
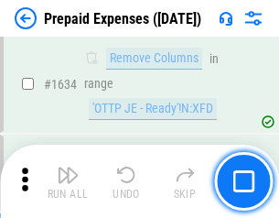
scroll to position [17823, 0]
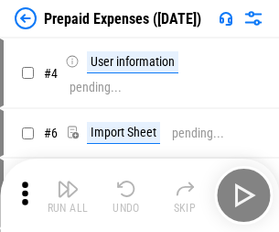
click at [68, 195] on img "button" at bounding box center [68, 189] width 22 height 22
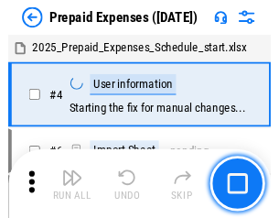
scroll to position [81, 0]
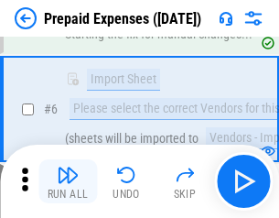
click at [68, 181] on img "button" at bounding box center [68, 175] width 22 height 22
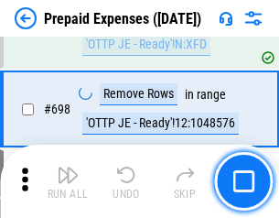
scroll to position [6374, 0]
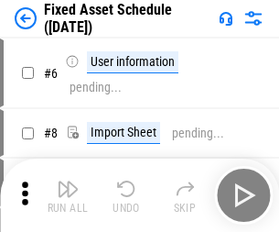
click at [68, 195] on img "button" at bounding box center [68, 189] width 22 height 22
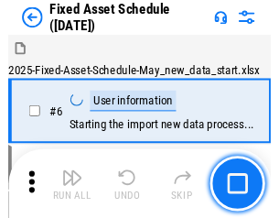
scroll to position [99, 0]
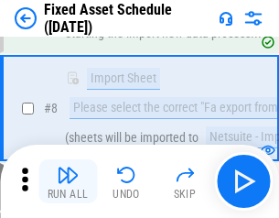
click at [68, 181] on img "button" at bounding box center [68, 175] width 22 height 22
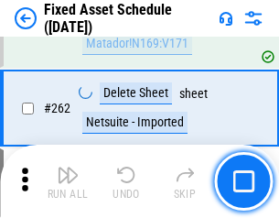
scroll to position [5834, 0]
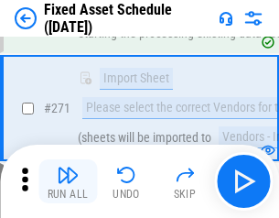
click at [68, 181] on img "button" at bounding box center [68, 175] width 22 height 22
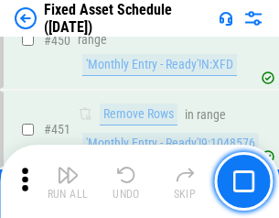
scroll to position [8183, 0]
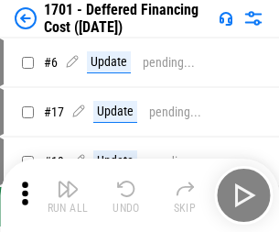
click at [68, 195] on img "button" at bounding box center [68, 189] width 22 height 22
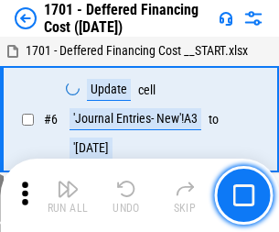
scroll to position [220, 0]
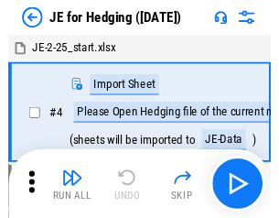
scroll to position [3, 0]
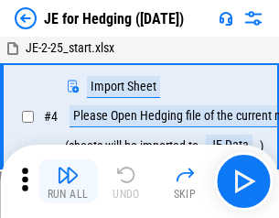
click at [68, 181] on img "button" at bounding box center [68, 175] width 22 height 22
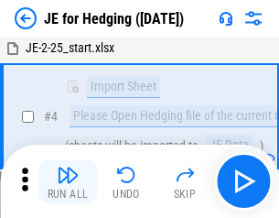
click at [68, 181] on img "button" at bounding box center [68, 175] width 22 height 22
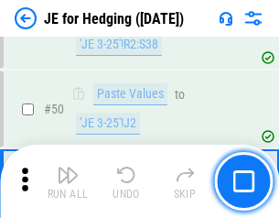
scroll to position [1185, 0]
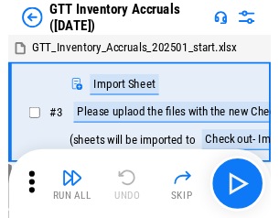
scroll to position [3, 0]
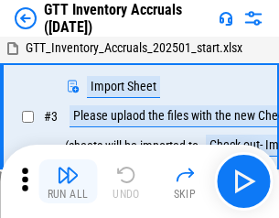
click at [68, 181] on img "button" at bounding box center [68, 175] width 22 height 22
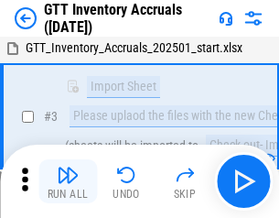
click at [68, 181] on img "button" at bounding box center [68, 175] width 22 height 22
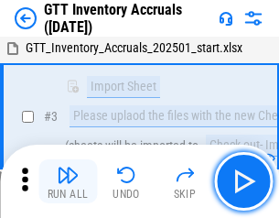
scroll to position [118, 0]
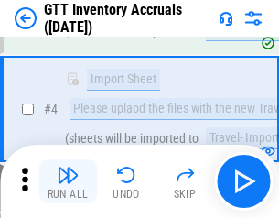
click at [68, 181] on img "button" at bounding box center [68, 175] width 22 height 22
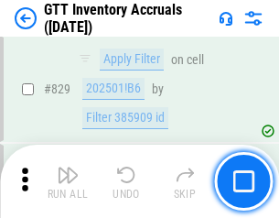
scroll to position [13895, 0]
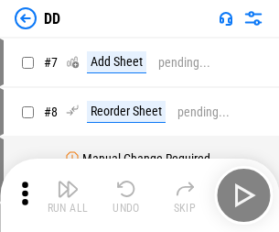
click at [68, 195] on img "button" at bounding box center [68, 189] width 22 height 22
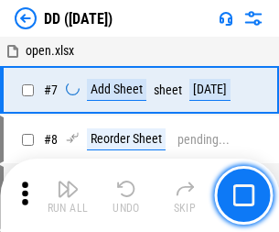
scroll to position [177, 0]
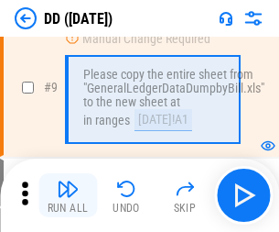
click at [68, 195] on img "button" at bounding box center [68, 189] width 22 height 22
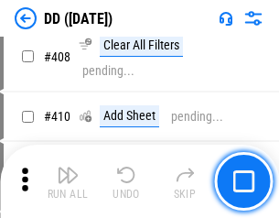
scroll to position [8190, 0]
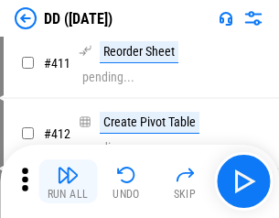
click at [68, 181] on img "button" at bounding box center [68, 175] width 22 height 22
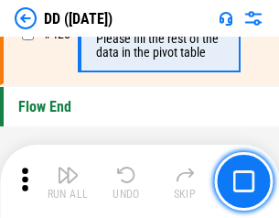
scroll to position [8761, 0]
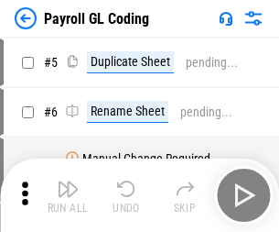
click at [68, 195] on img "button" at bounding box center [68, 189] width 22 height 22
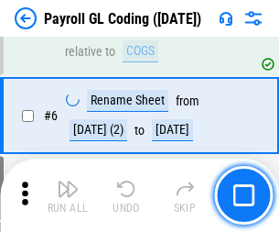
scroll to position [220, 0]
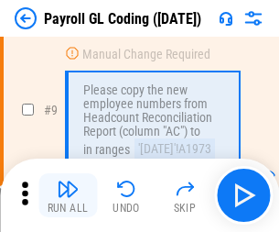
click at [68, 195] on img "button" at bounding box center [68, 189] width 22 height 22
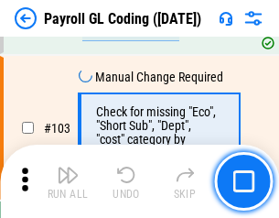
scroll to position [4295, 0]
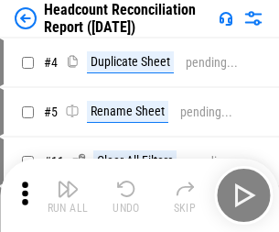
click at [68, 195] on img "button" at bounding box center [68, 189] width 22 height 22
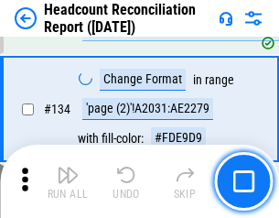
scroll to position [2200, 0]
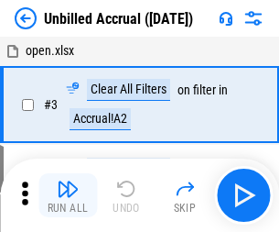
click at [68, 195] on img "button" at bounding box center [68, 189] width 22 height 22
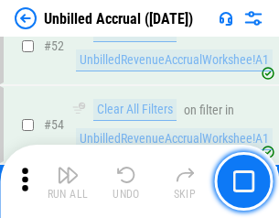
scroll to position [1911, 0]
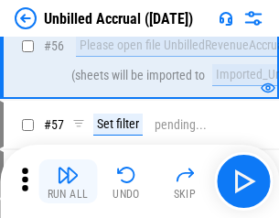
click at [68, 181] on img "button" at bounding box center [68, 175] width 22 height 22
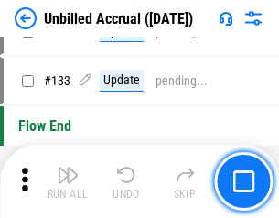
scroll to position [5453, 0]
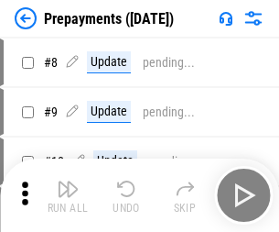
click at [68, 195] on img "button" at bounding box center [68, 189] width 22 height 22
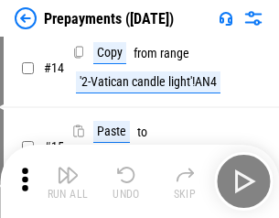
scroll to position [114, 0]
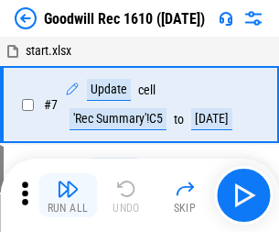
click at [68, 195] on img "button" at bounding box center [68, 189] width 22 height 22
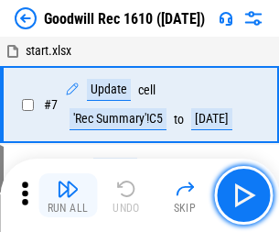
scroll to position [313, 0]
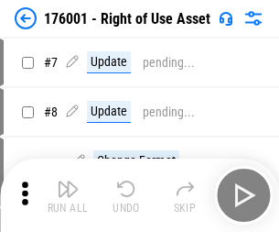
click at [68, 195] on img "button" at bounding box center [68, 189] width 22 height 22
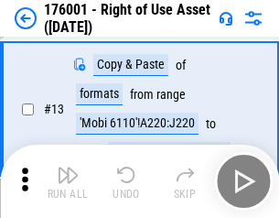
scroll to position [118, 0]
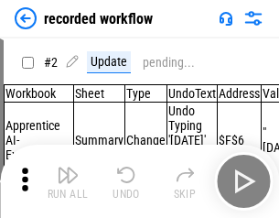
click at [68, 181] on img "button" at bounding box center [68, 175] width 22 height 22
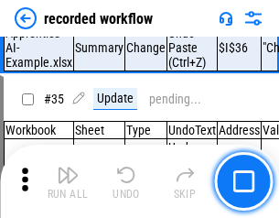
scroll to position [5722, 0]
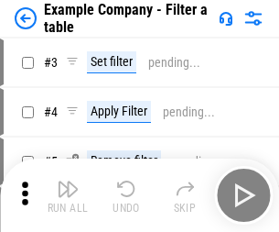
click at [68, 195] on img "button" at bounding box center [68, 189] width 22 height 22
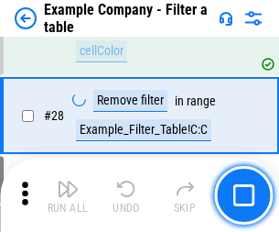
scroll to position [1675, 0]
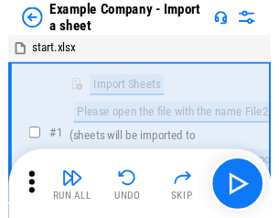
scroll to position [28, 0]
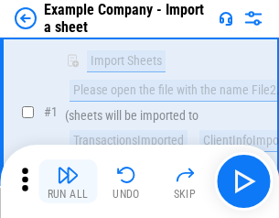
click at [68, 181] on img "button" at bounding box center [68, 175] width 22 height 22
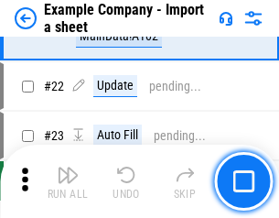
scroll to position [405, 0]
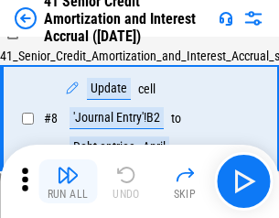
click at [68, 181] on img "button" at bounding box center [68, 175] width 22 height 22
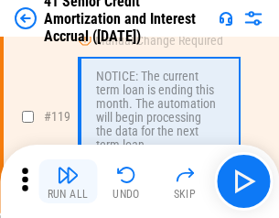
click at [68, 181] on img "button" at bounding box center [68, 175] width 22 height 22
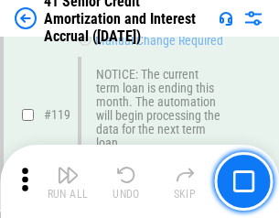
scroll to position [1727, 0]
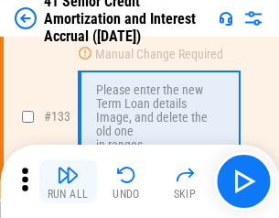
click at [68, 181] on img "button" at bounding box center [68, 175] width 22 height 22
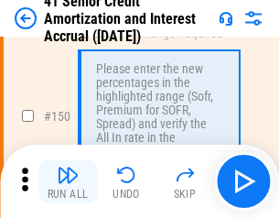
click at [68, 181] on img "button" at bounding box center [68, 175] width 22 height 22
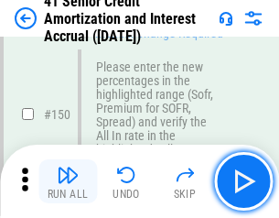
scroll to position [2105, 0]
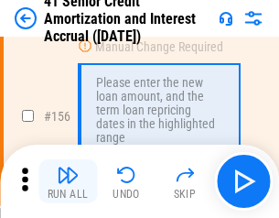
click at [68, 181] on img "button" at bounding box center [68, 175] width 22 height 22
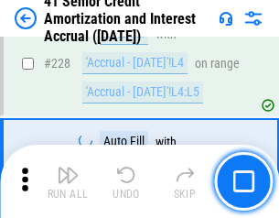
scroll to position [4100, 0]
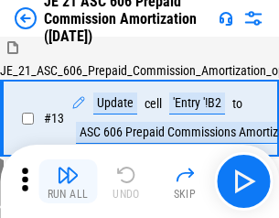
click at [68, 181] on img "button" at bounding box center [68, 175] width 22 height 22
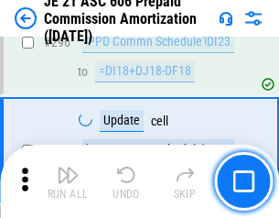
scroll to position [3368, 0]
